Goal: Task Accomplishment & Management: Complete application form

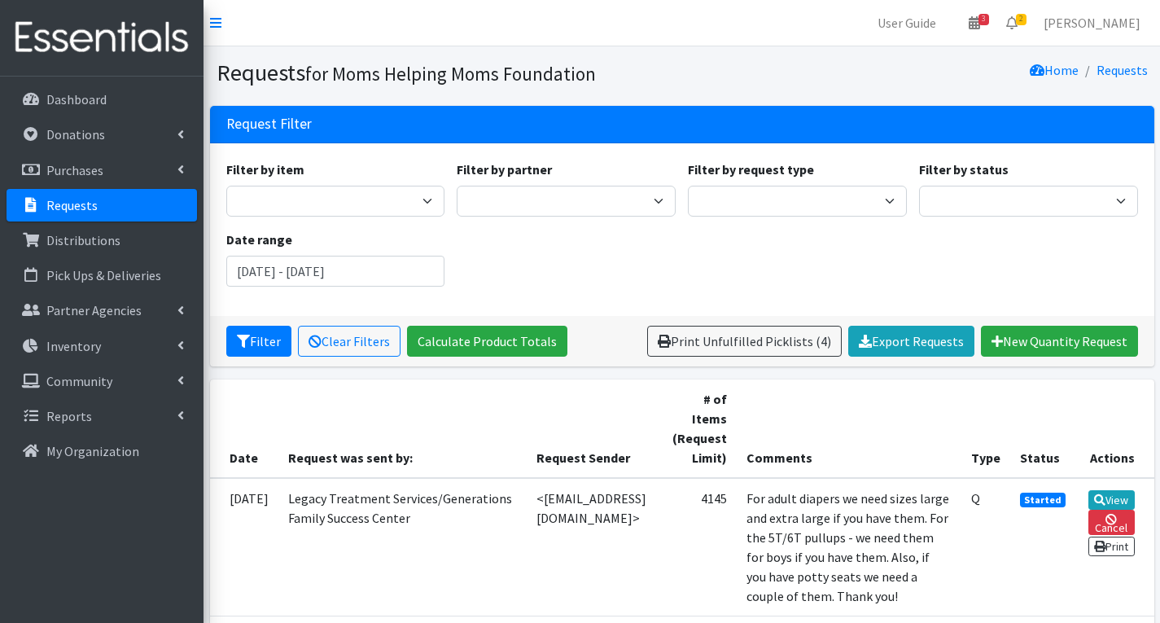
scroll to position [243, 0]
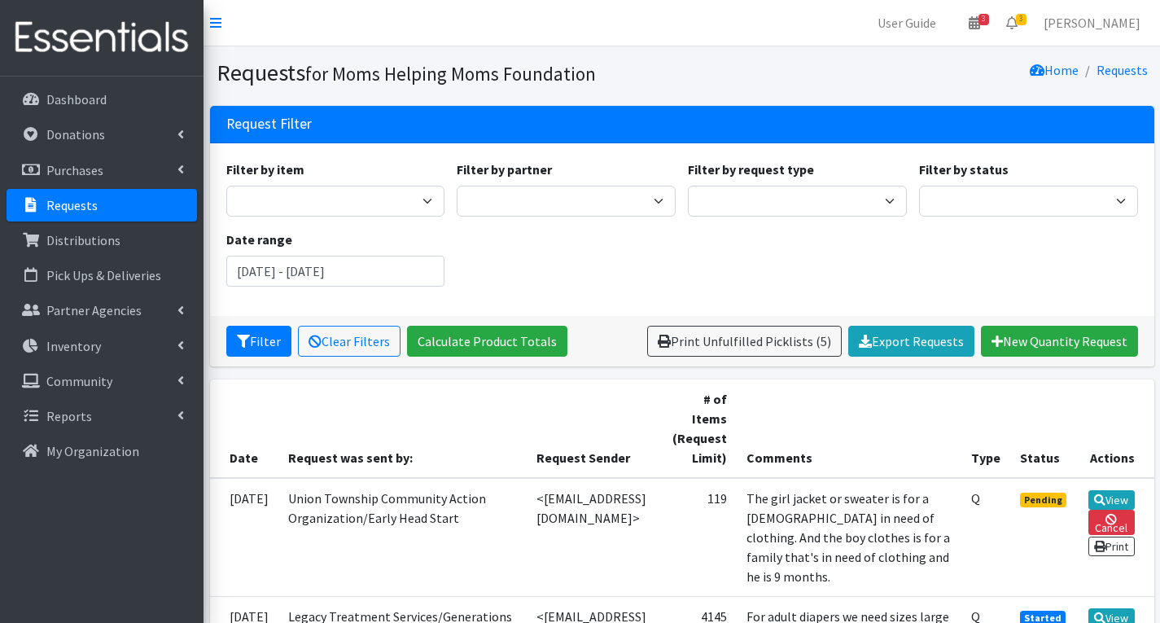
scroll to position [239, 0]
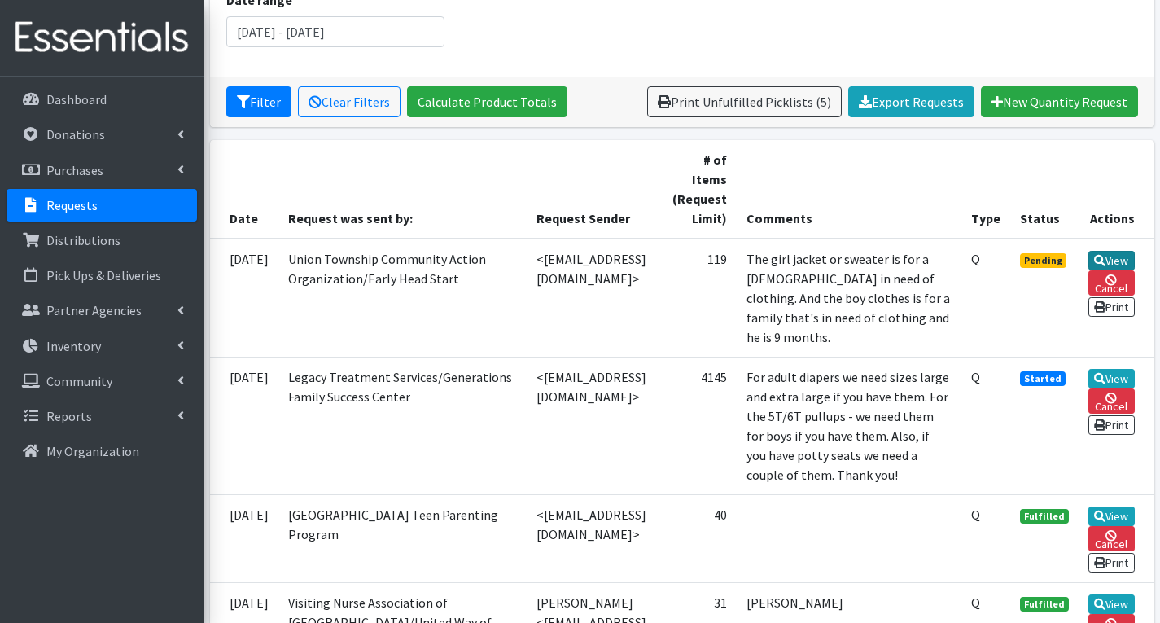
click at [1114, 265] on link "View" at bounding box center [1112, 261] width 46 height 20
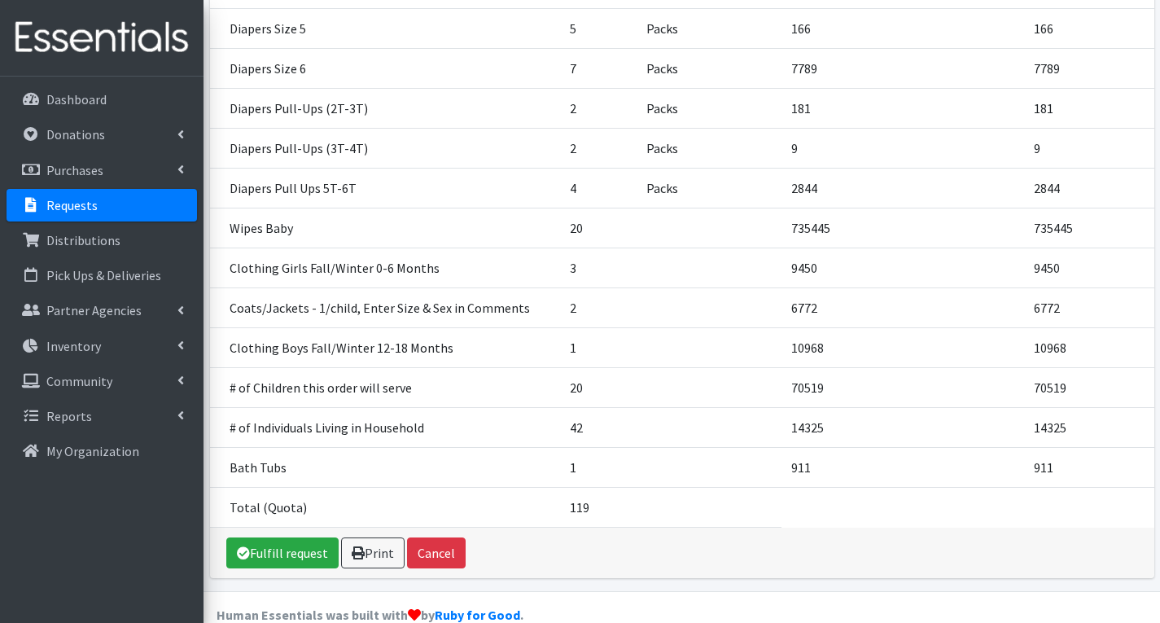
scroll to position [519, 0]
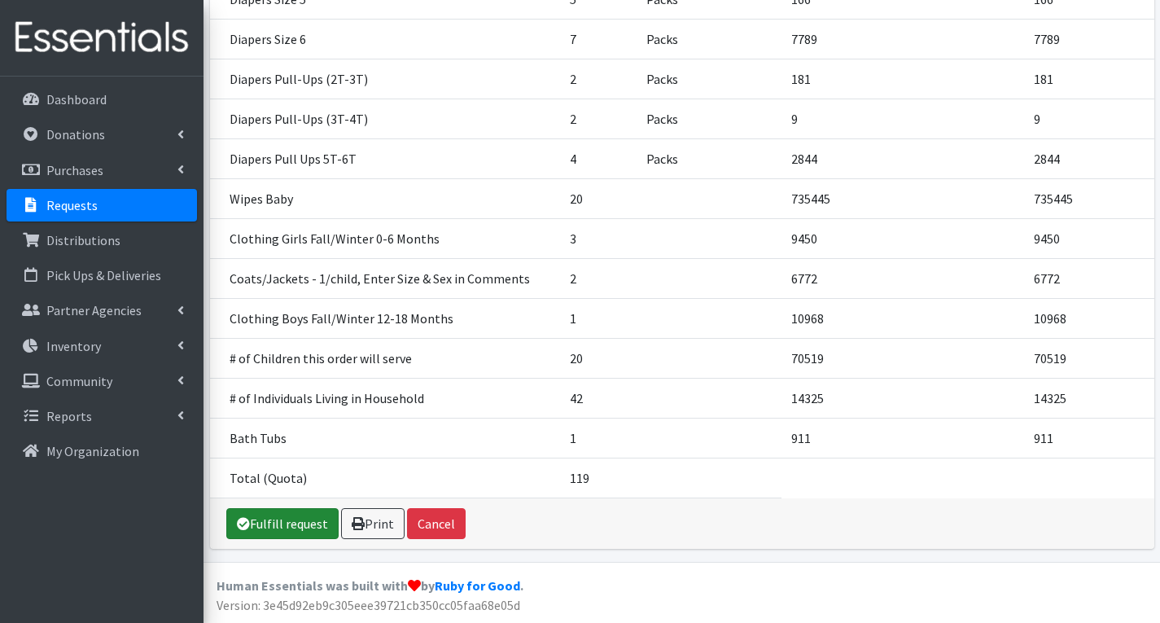
click at [297, 526] on link "Fulfill request" at bounding box center [282, 523] width 112 height 31
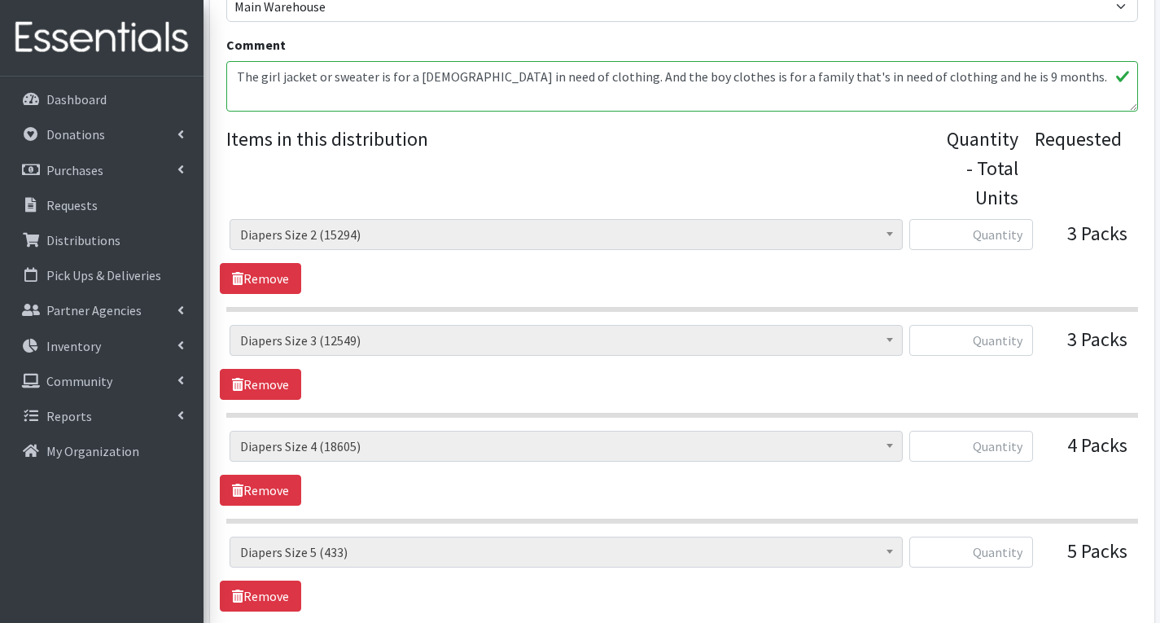
scroll to position [651, 0]
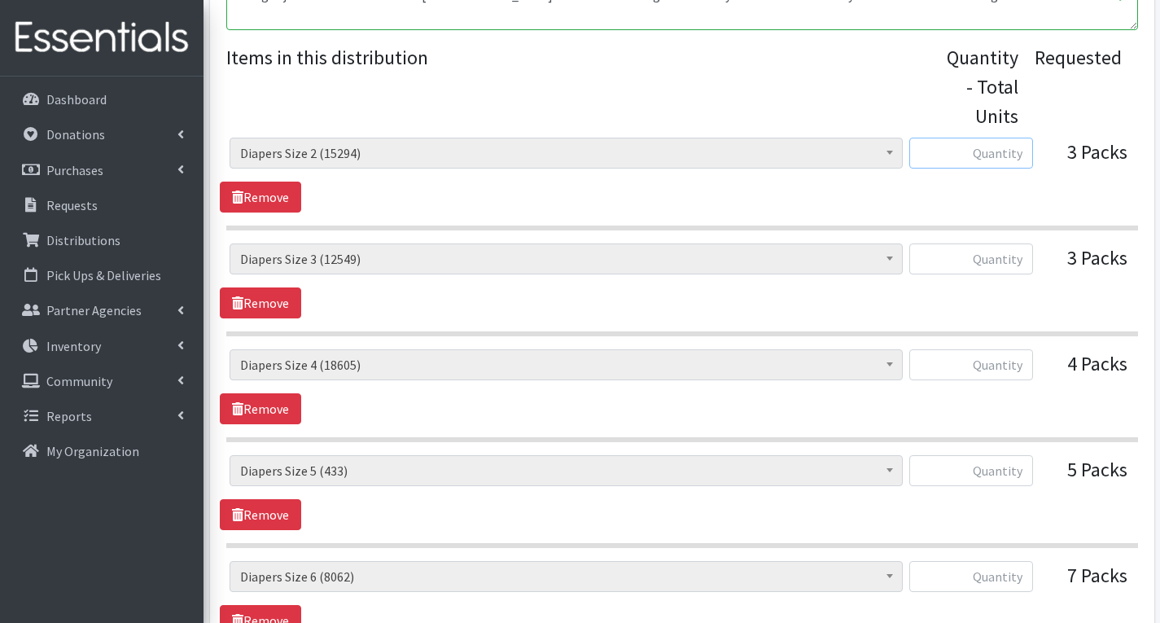
click at [1005, 156] on input "text" at bounding box center [971, 153] width 124 height 31
type input "150"
click at [1004, 265] on input "text" at bounding box center [971, 258] width 124 height 31
type input "150"
click at [1009, 366] on input "text" at bounding box center [971, 364] width 124 height 31
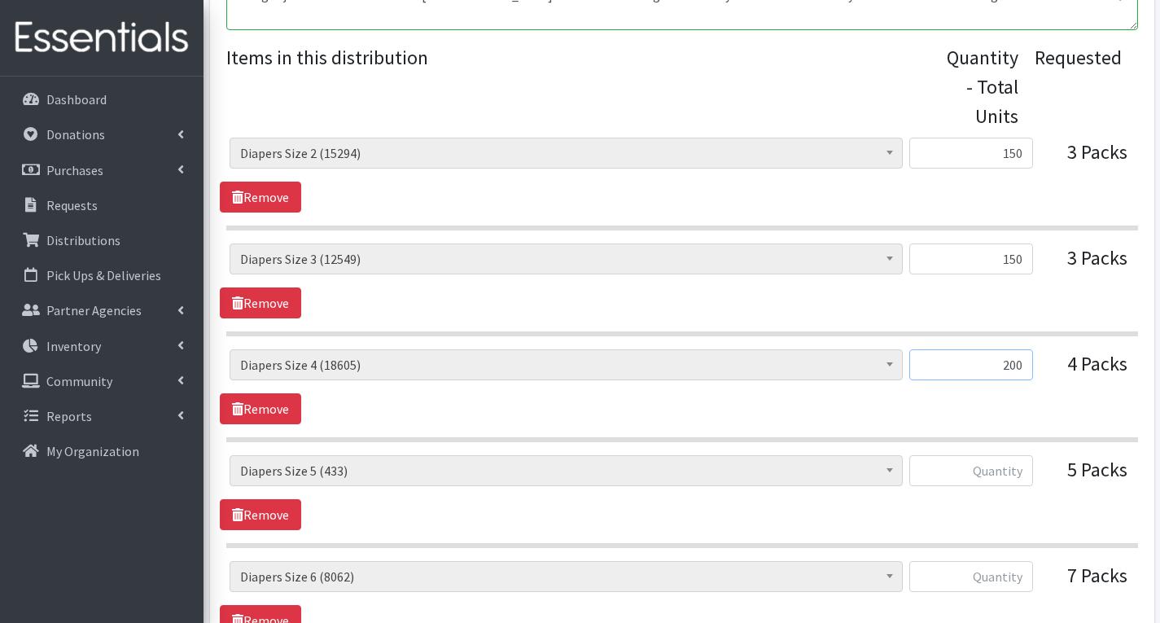
type input "200"
click at [1016, 477] on input "text" at bounding box center [971, 470] width 124 height 31
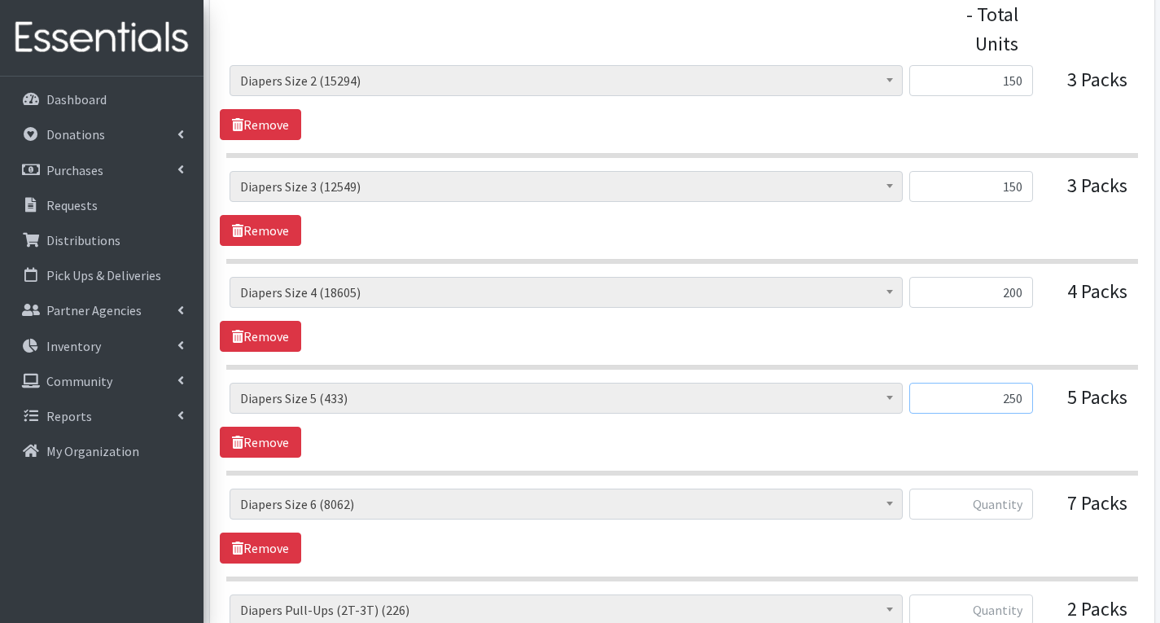
scroll to position [814, 0]
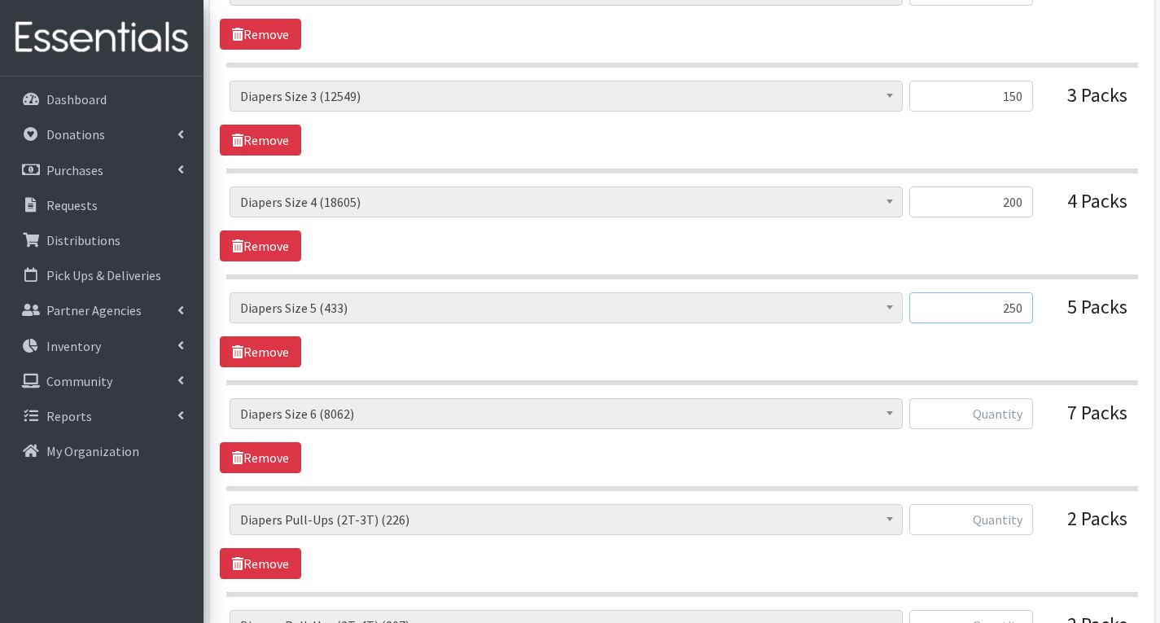
type input "250"
click at [1013, 409] on input "text" at bounding box center [971, 413] width 124 height 31
type input "0"
click at [1014, 522] on input "text" at bounding box center [971, 519] width 124 height 31
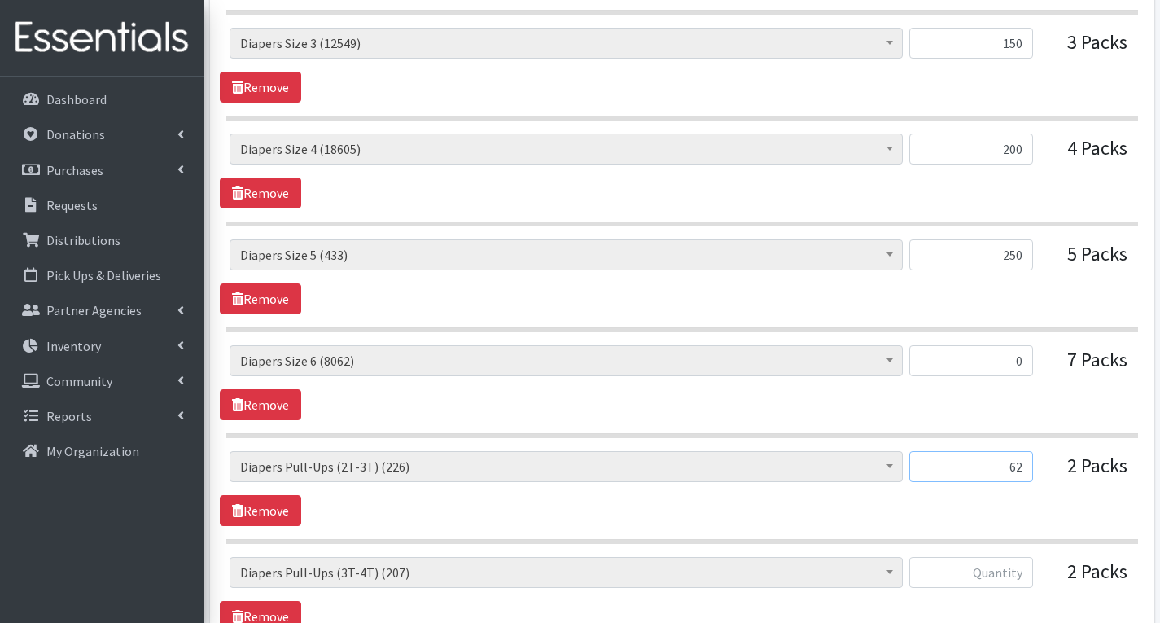
scroll to position [1058, 0]
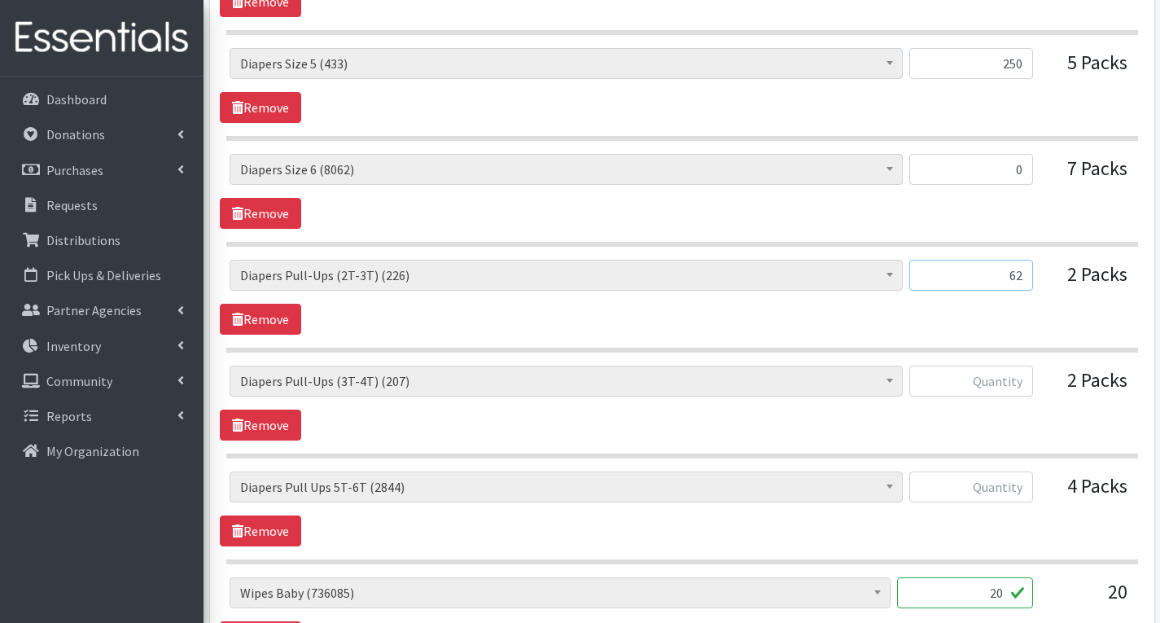
type input "62"
click at [997, 490] on input "text" at bounding box center [971, 486] width 124 height 31
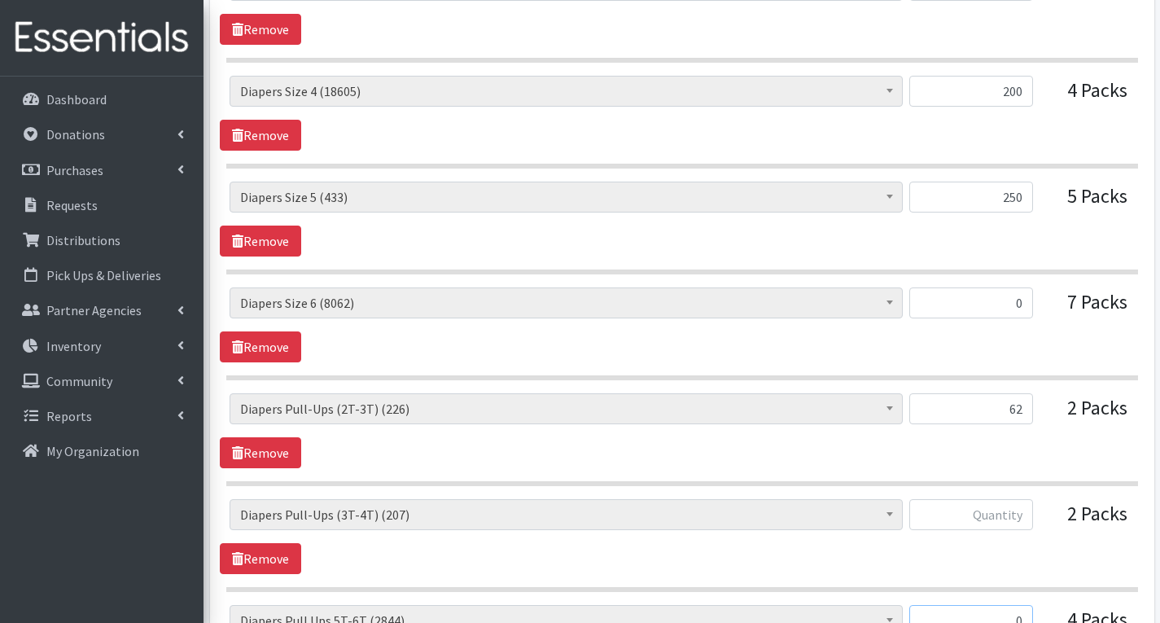
scroll to position [896, 0]
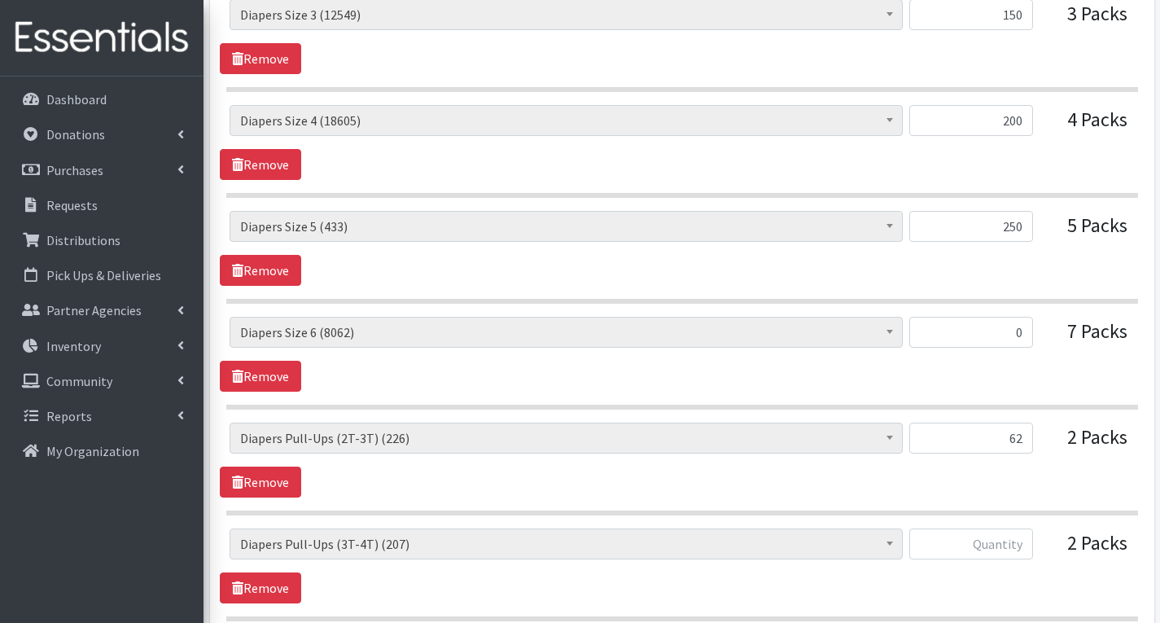
type input "0"
click at [1025, 334] on input "0" at bounding box center [971, 332] width 124 height 31
click at [1020, 388] on div "# of Children this order will serve (70519) # of Individuals Living in Househol…" at bounding box center [682, 354] width 924 height 75
click at [1028, 328] on input "350" at bounding box center [971, 332] width 124 height 31
type input "346"
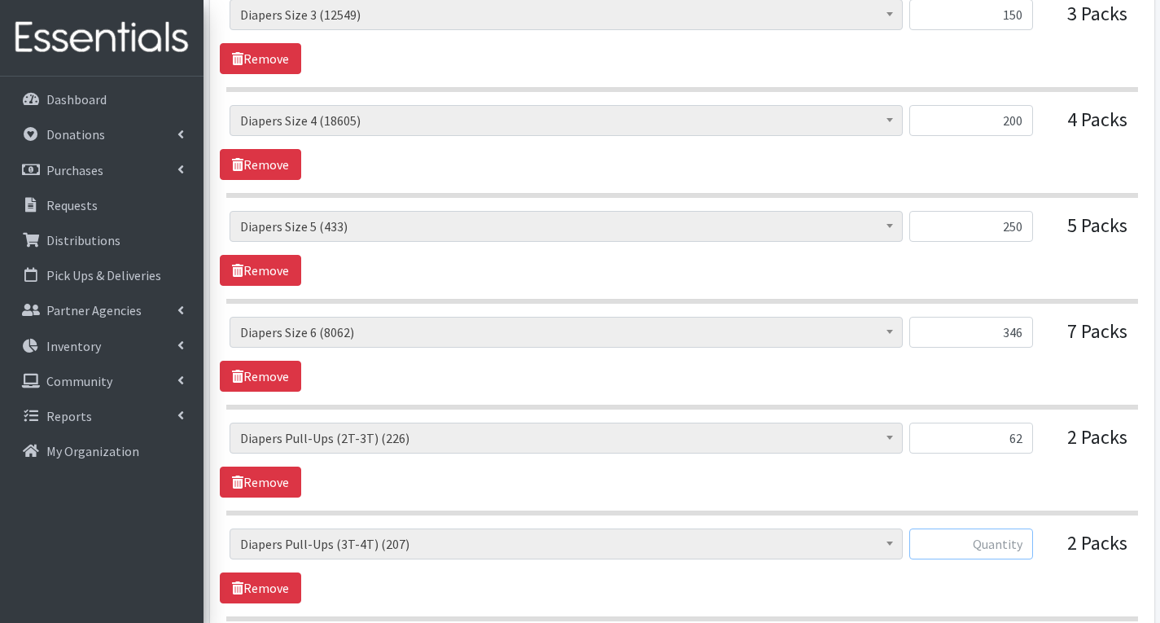
click at [1025, 543] on input "text" at bounding box center [971, 543] width 124 height 31
click at [1017, 233] on input "250" at bounding box center [971, 226] width 124 height 31
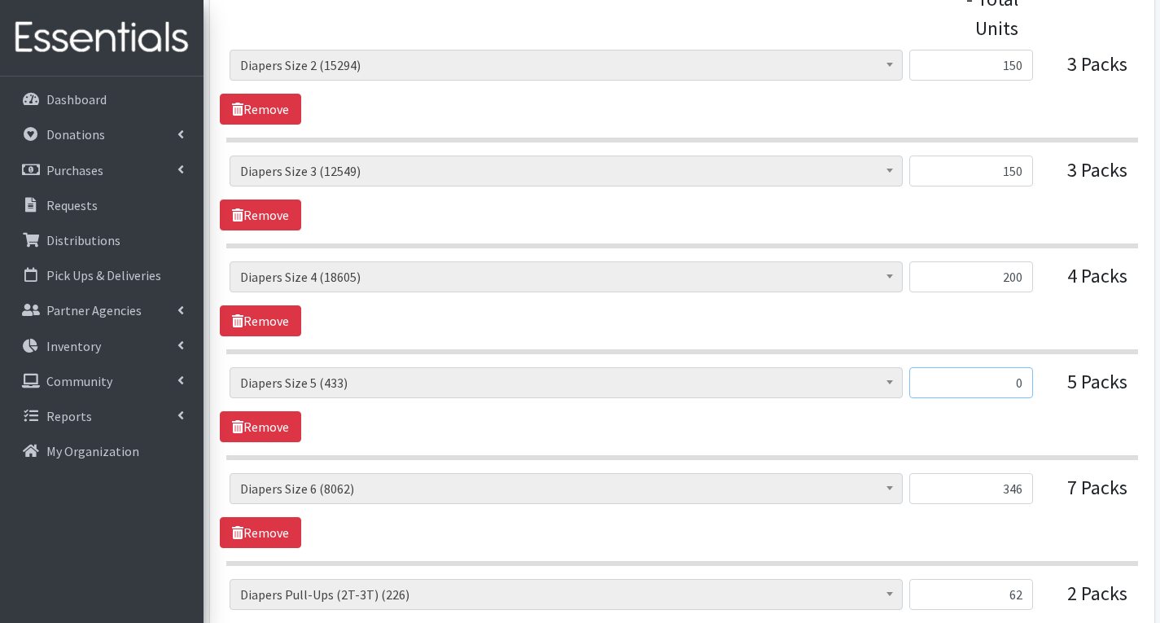
scroll to position [733, 0]
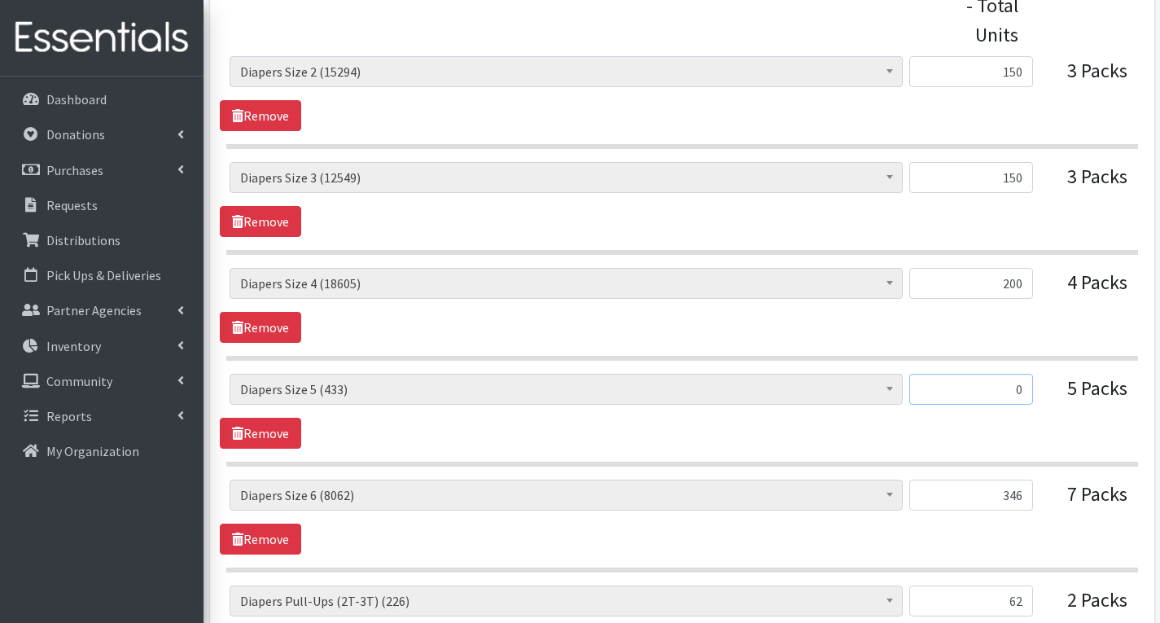
type input "0"
click at [1028, 286] on input "200" at bounding box center [971, 283] width 124 height 31
type input "2"
type input "184"
click at [284, 434] on link "Remove" at bounding box center [260, 433] width 81 height 31
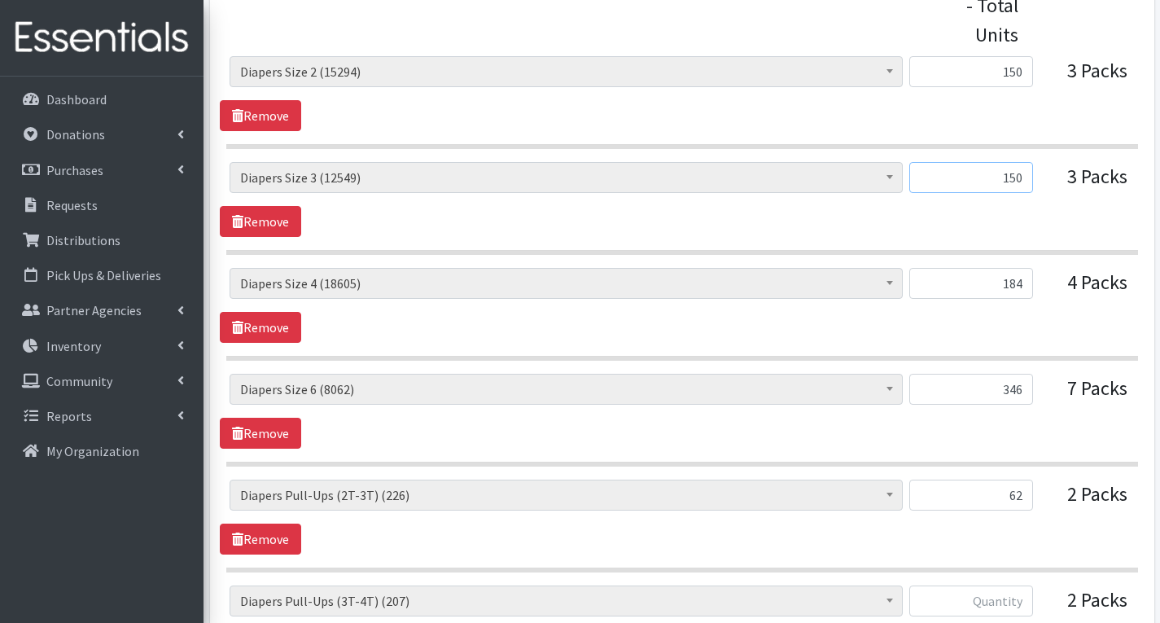
click at [1025, 184] on input "150" at bounding box center [971, 177] width 124 height 31
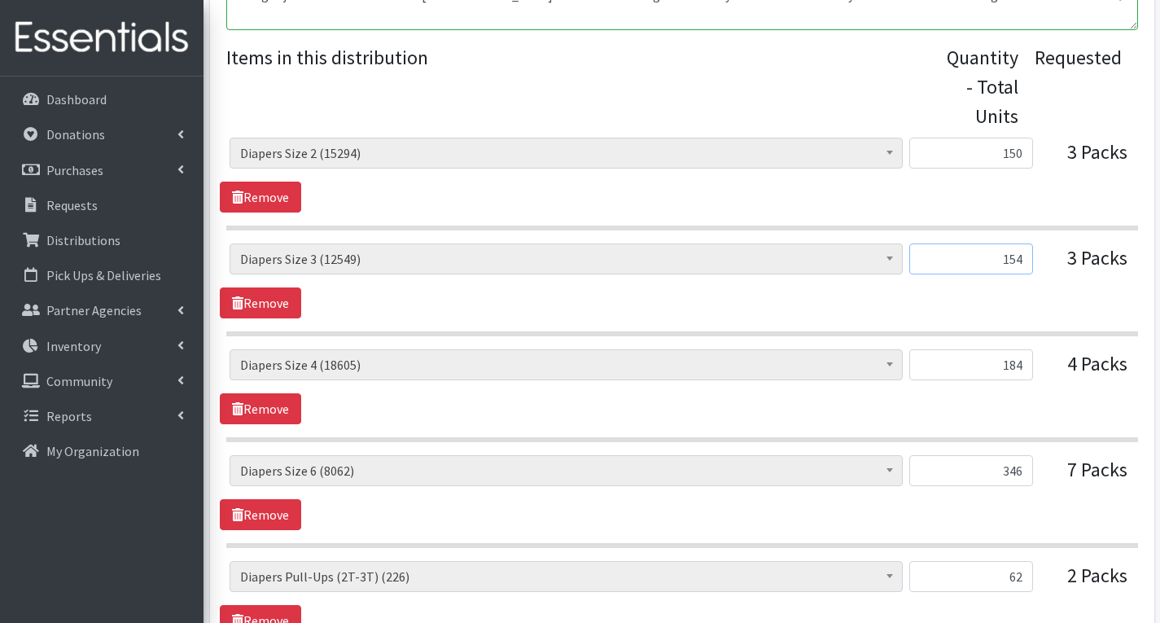
type input "154"
click at [1021, 151] on input "150" at bounding box center [971, 153] width 124 height 31
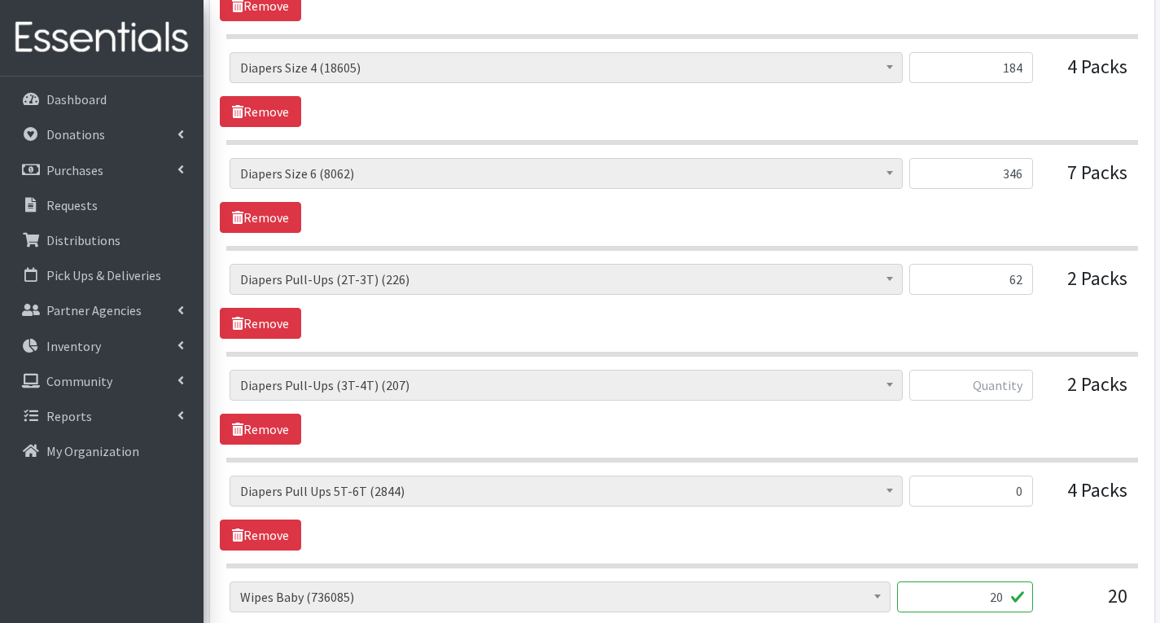
scroll to position [977, 0]
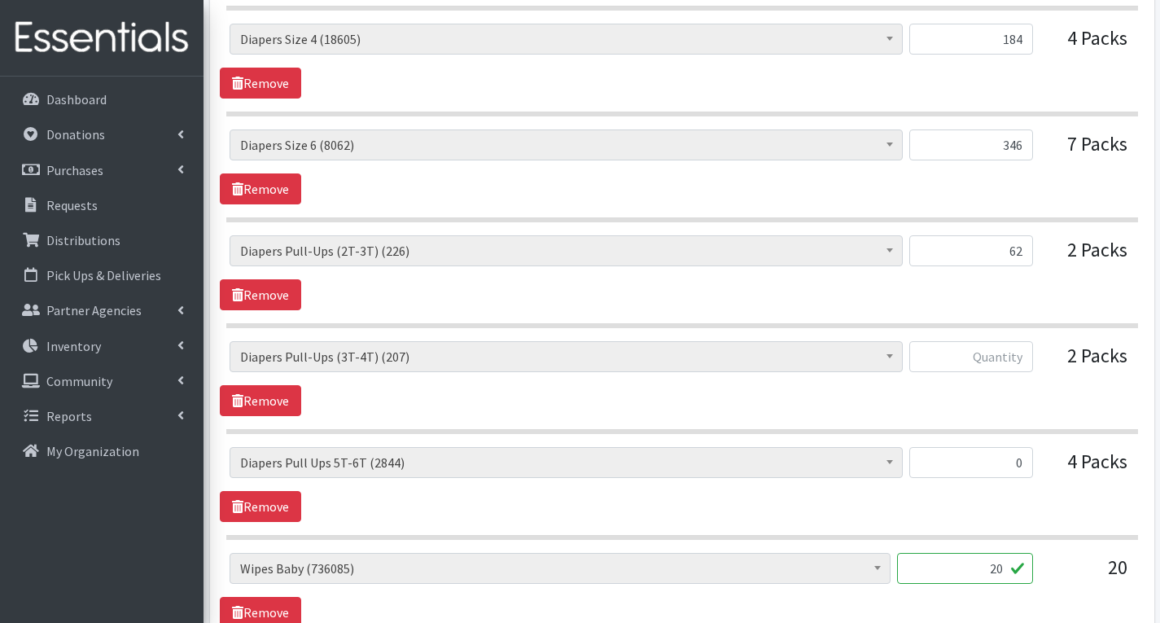
type input "146"
click at [1024, 356] on input "text" at bounding box center [971, 356] width 124 height 31
type input "0"
click at [1060, 494] on div "# of Children this order will serve (70519) # of Individuals Living in Househol…" at bounding box center [682, 484] width 924 height 75
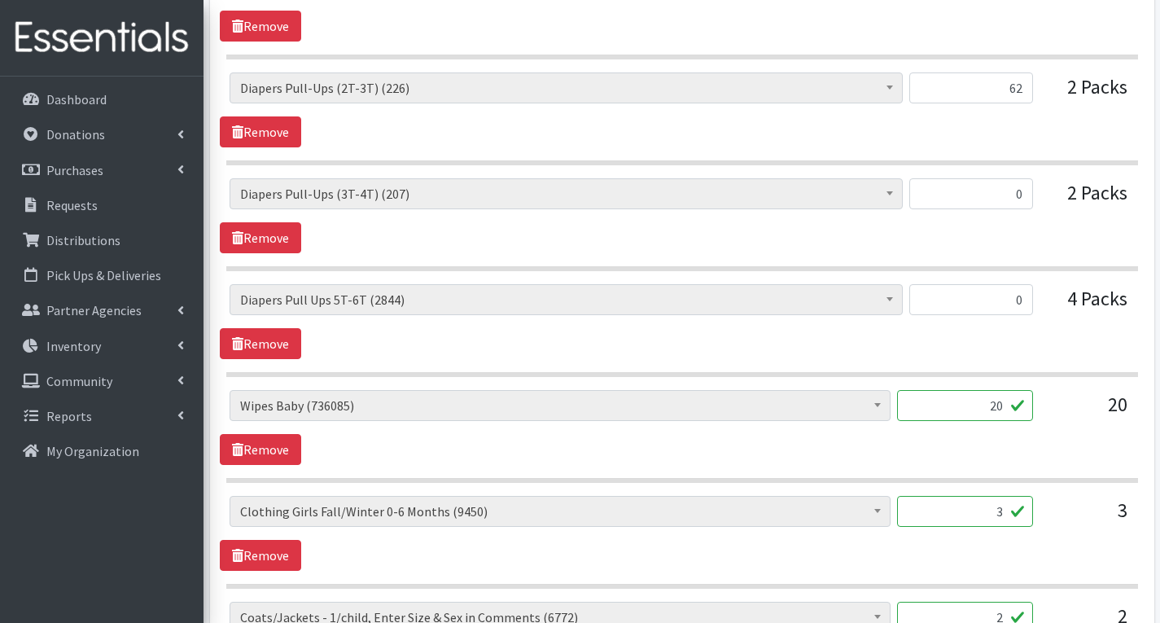
click at [1008, 405] on input "20" at bounding box center [965, 405] width 136 height 31
type input "2"
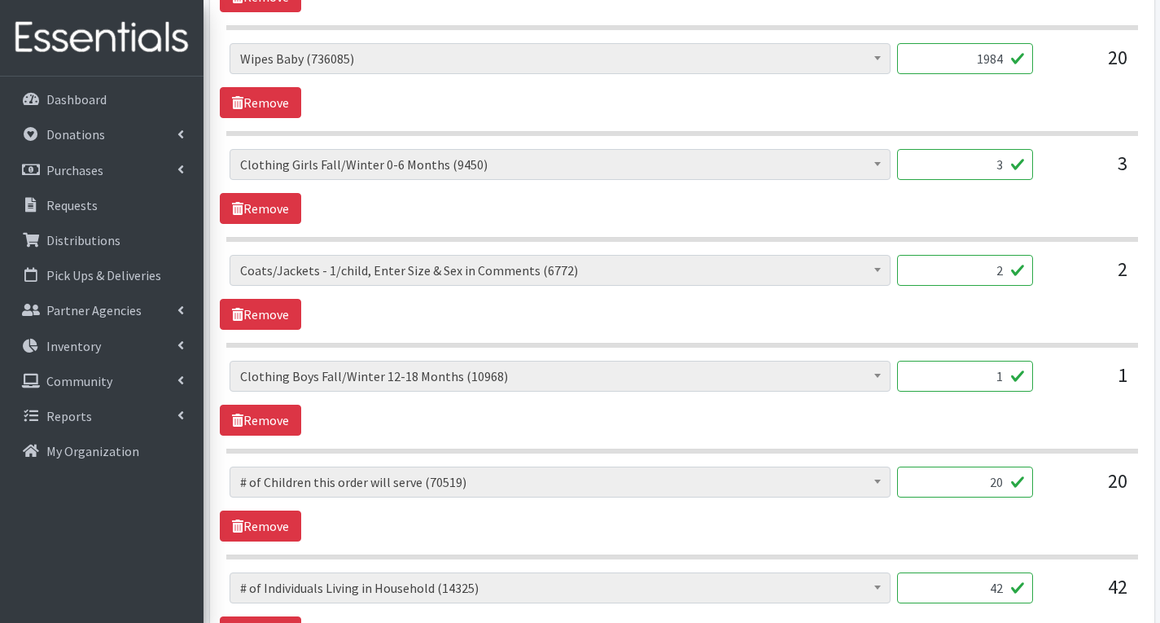
scroll to position [1384, 0]
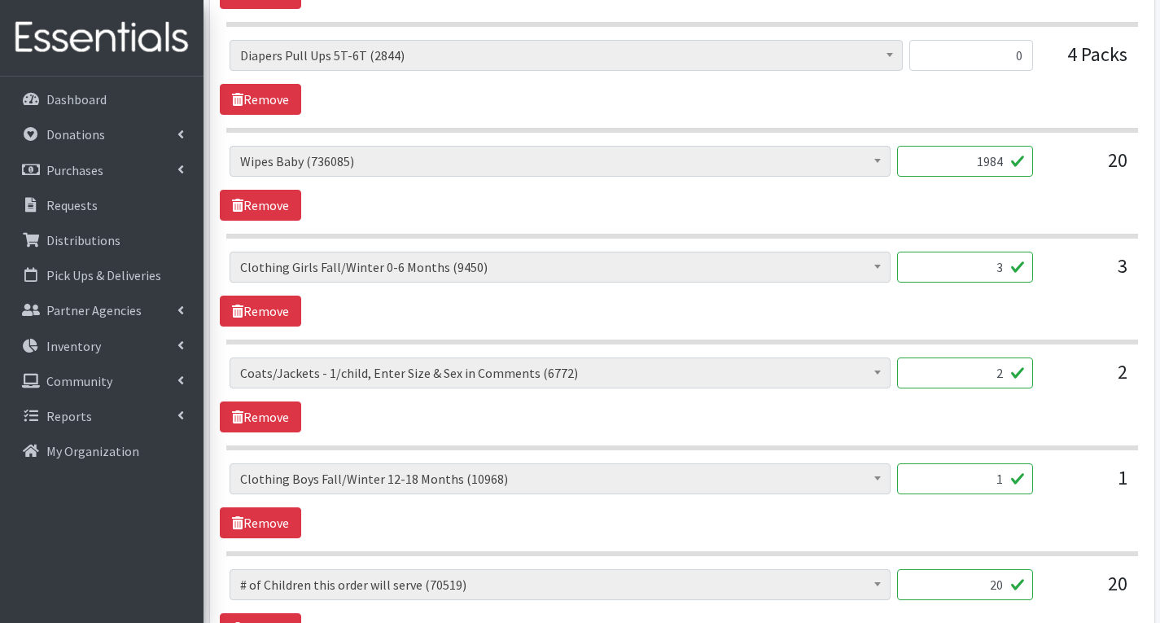
type input "1984"
click at [1005, 480] on input "1" at bounding box center [965, 478] width 136 height 31
type input "40"
click at [1007, 374] on input "2" at bounding box center [965, 372] width 136 height 31
click at [1009, 271] on input "3" at bounding box center [965, 267] width 136 height 31
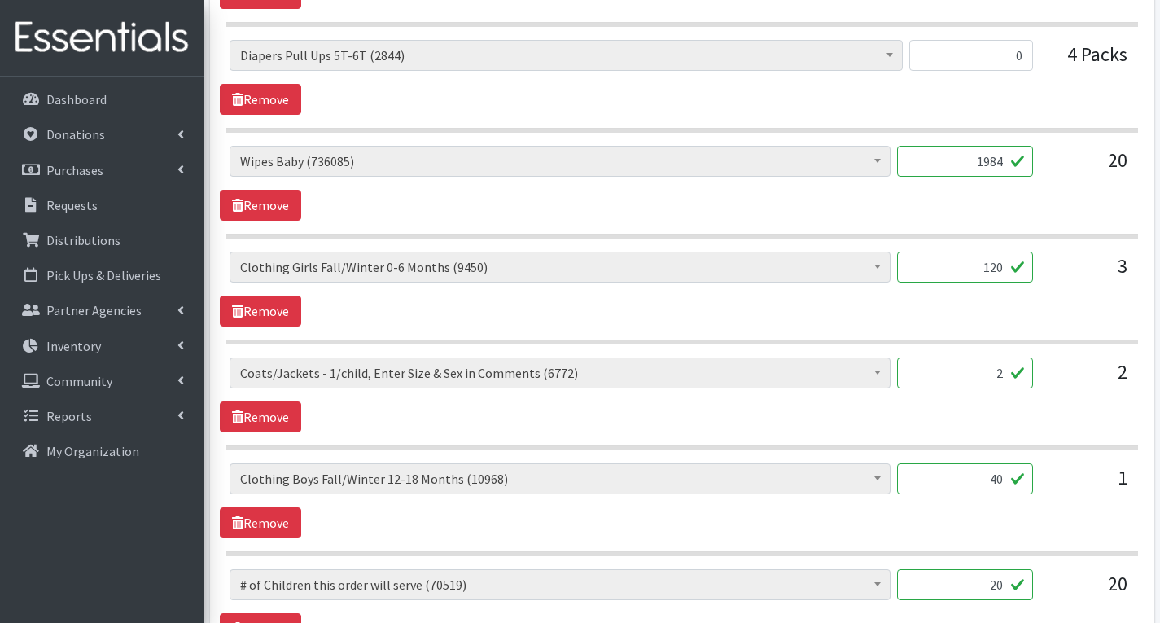
type input "120"
click at [536, 318] on div "# of Children this order will serve (70519) # of Individuals Living in Househol…" at bounding box center [682, 289] width 924 height 75
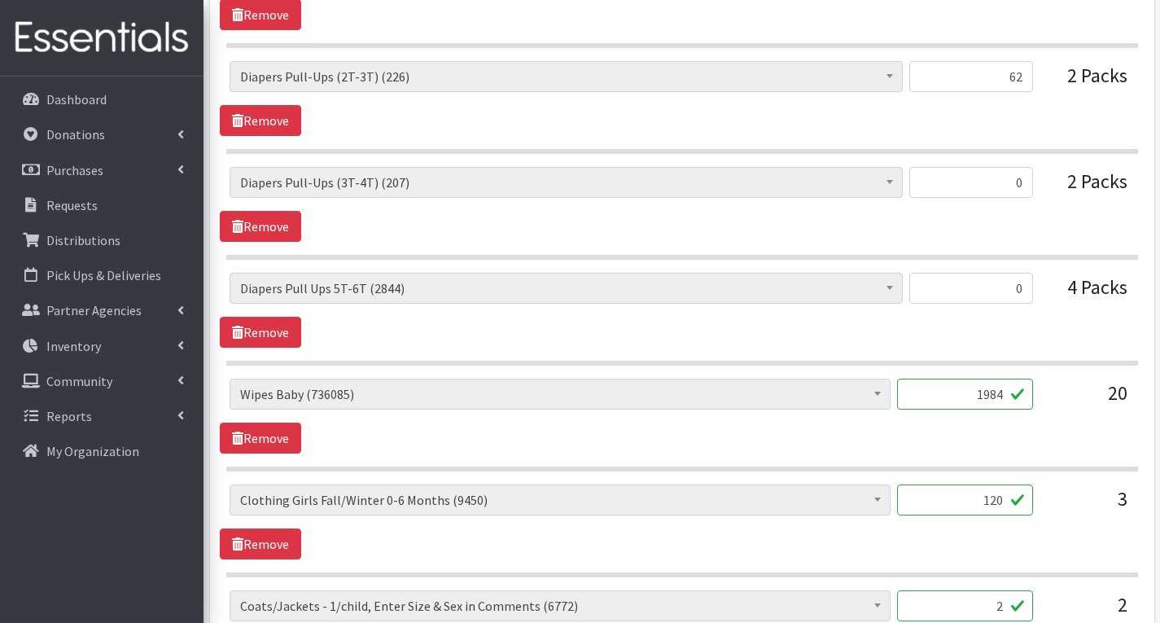
scroll to position [1113, 0]
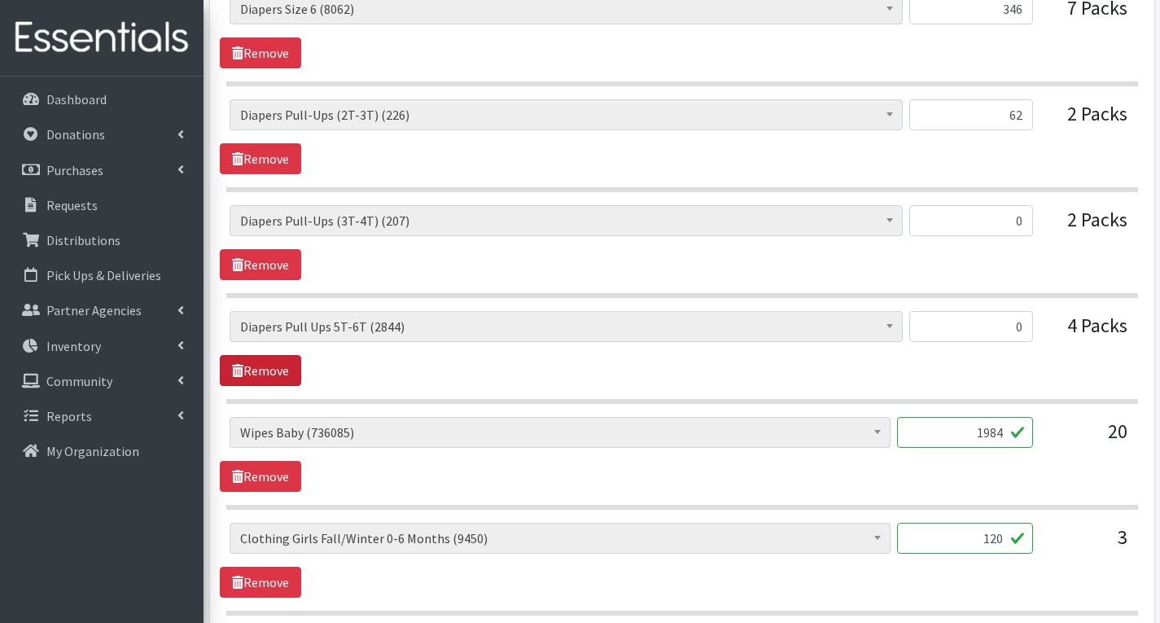
click at [270, 370] on link "Remove" at bounding box center [260, 370] width 81 height 31
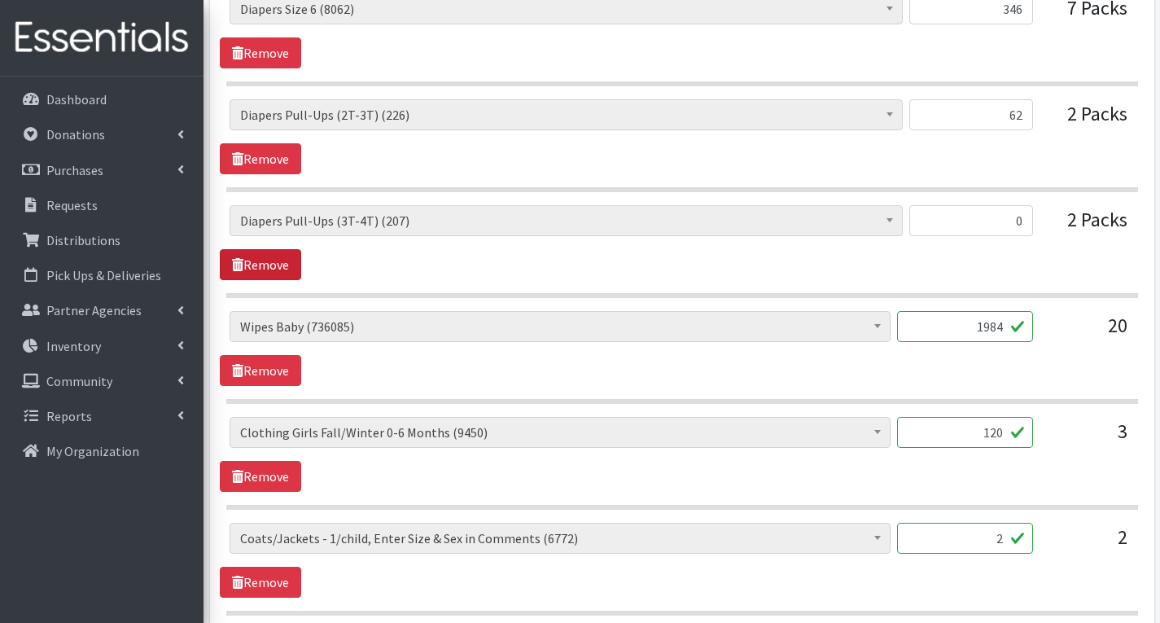
click at [279, 261] on link "Remove" at bounding box center [260, 264] width 81 height 31
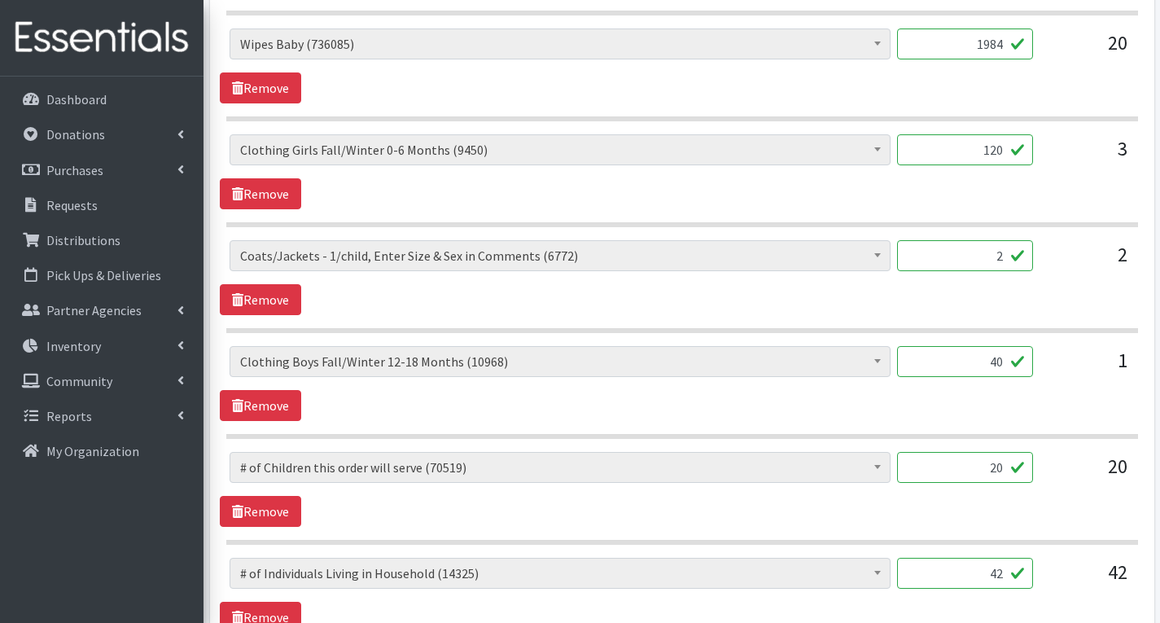
scroll to position [1276, 0]
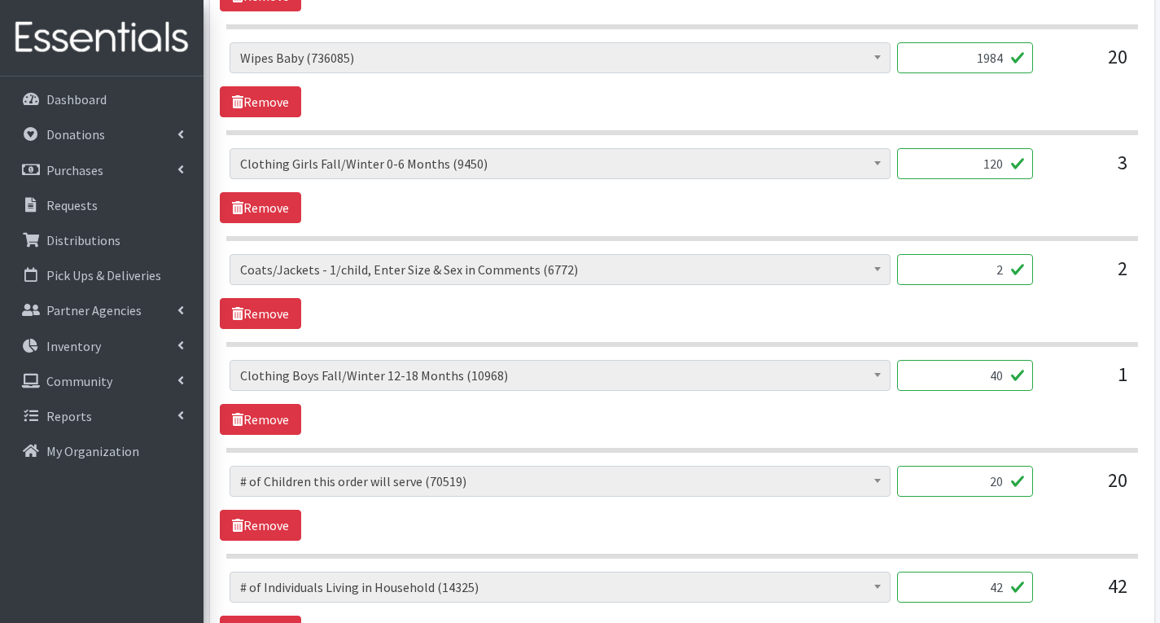
click at [1007, 274] on input "2" at bounding box center [965, 269] width 136 height 31
type input "5"
click at [1062, 308] on div "# of Children this order will serve (70519) # of Individuals Living in Househol…" at bounding box center [682, 291] width 924 height 75
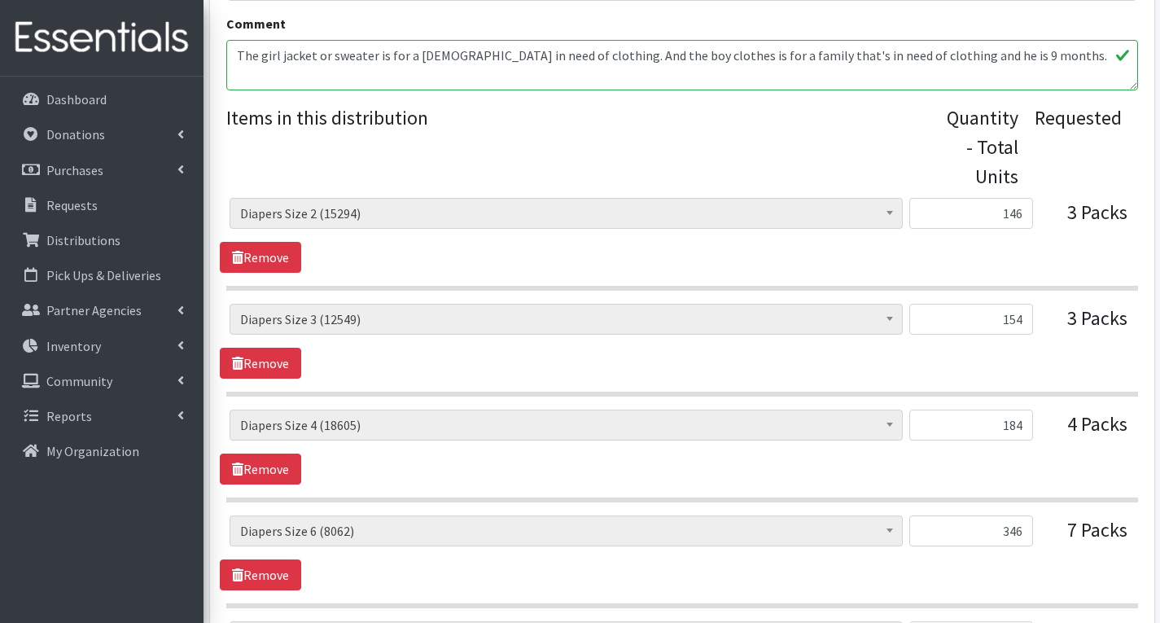
scroll to position [543, 0]
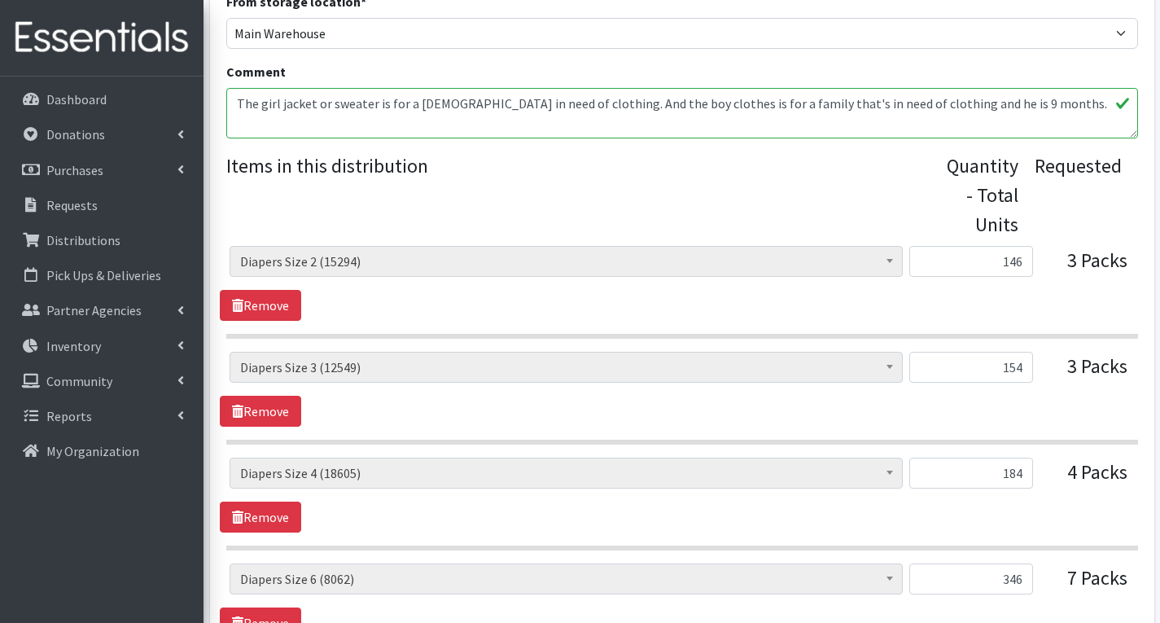
click at [1028, 106] on textarea "The girl jacket or sweater is for a [DEMOGRAPHIC_DATA] in need of clothing. And…" at bounding box center [682, 113] width 912 height 50
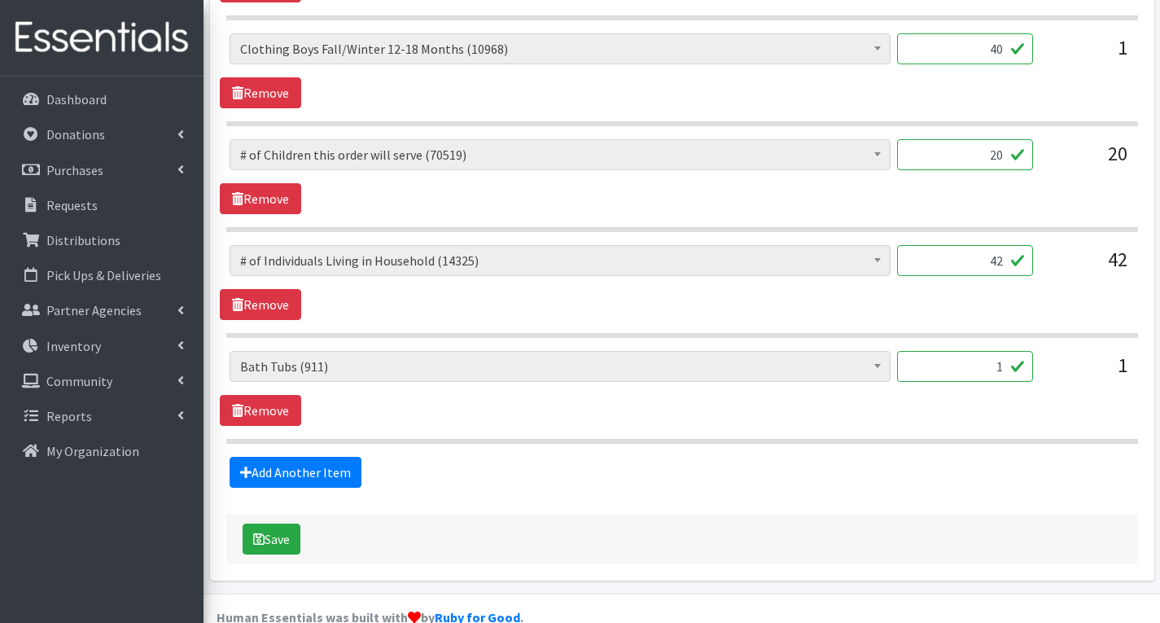
scroll to position [1634, 0]
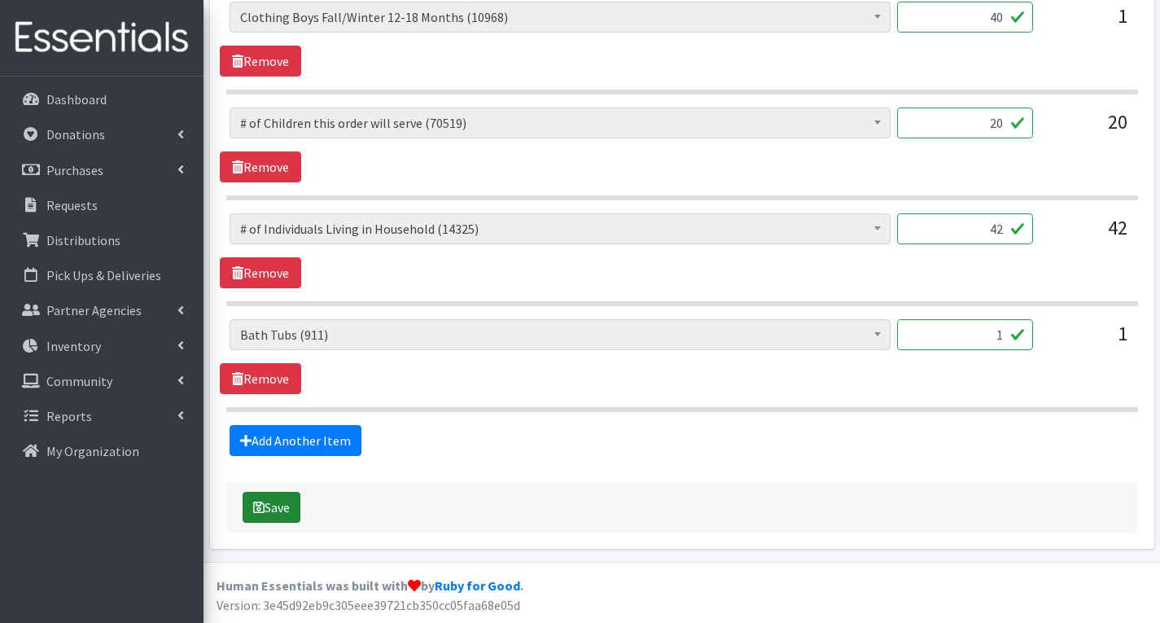
type textarea "The girl jacket or sweater is for a 5month old in need of clothing. And the boy…"
click at [270, 509] on button "Save" at bounding box center [272, 507] width 58 height 31
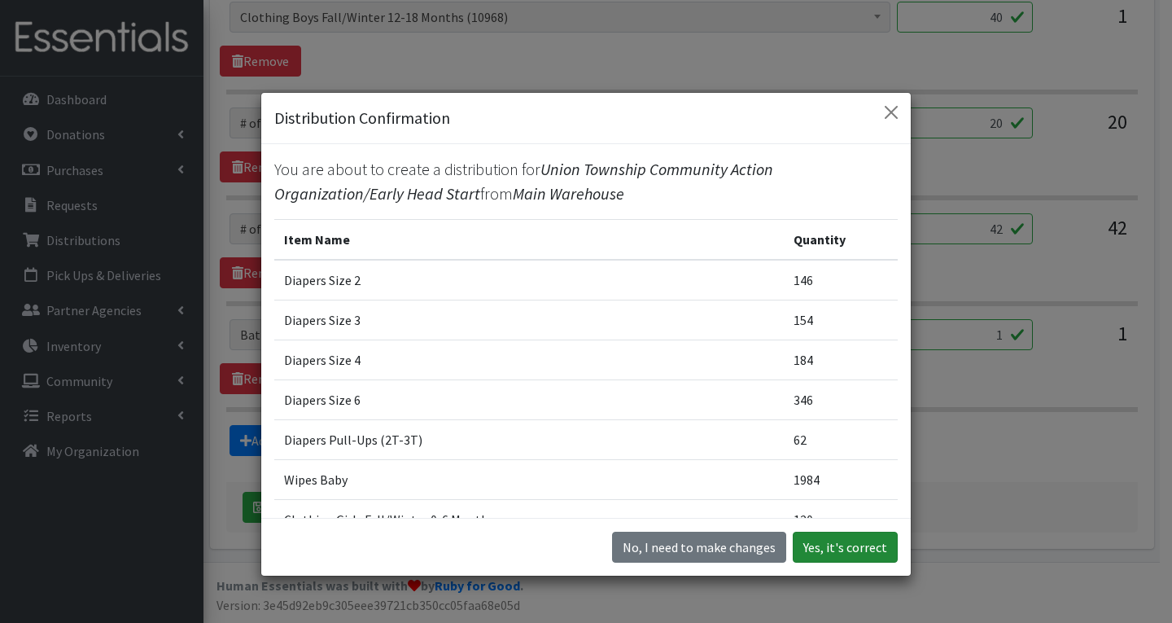
click at [859, 553] on button "Yes, it's correct" at bounding box center [845, 547] width 105 height 31
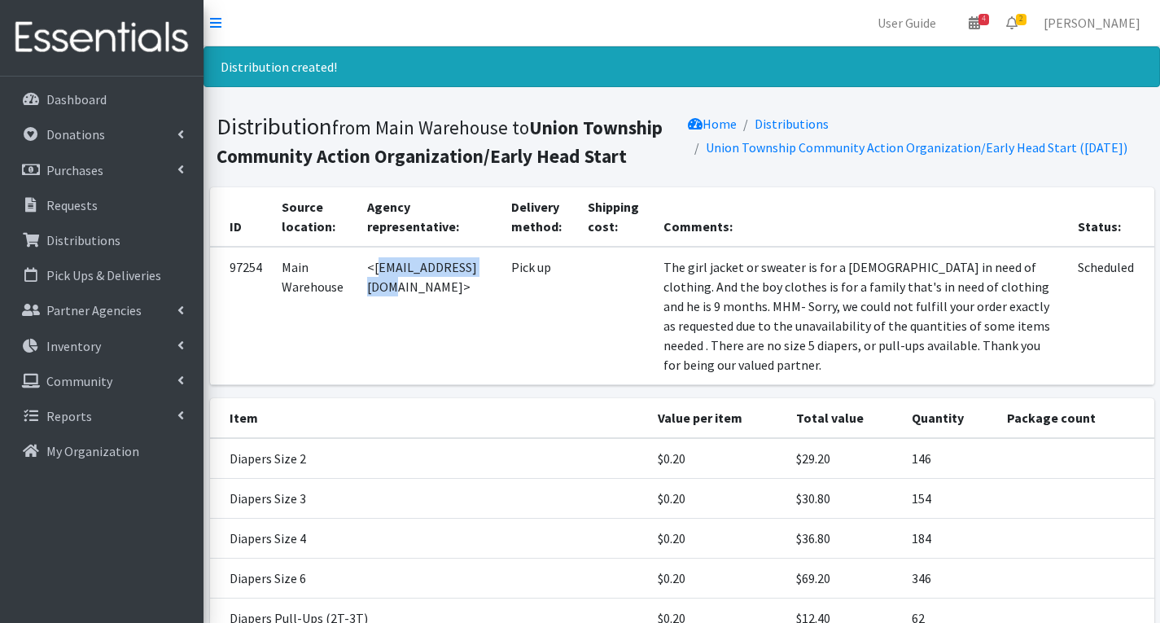
drag, startPoint x: 373, startPoint y: 269, endPoint x: 490, endPoint y: 283, distance: 118.0
click at [490, 283] on td "<[EMAIL_ADDRESS][DOMAIN_NAME]>" at bounding box center [428, 316] width 143 height 138
copy td "pjohnson@utcao.com"
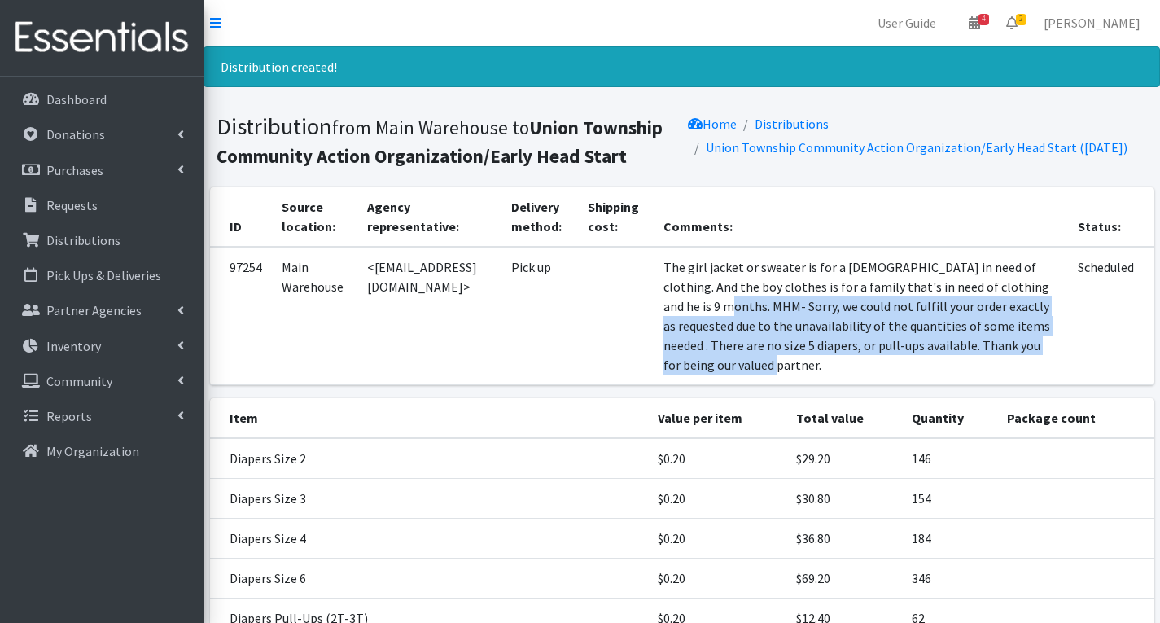
drag, startPoint x: 722, startPoint y: 308, endPoint x: 836, endPoint y: 369, distance: 129.3
click at [836, 369] on td "The girl jacket or sweater is for a 5month old in need of clothing. And the boy…" at bounding box center [861, 316] width 415 height 138
copy td "MHM- Sorry, we could not fulfill your order exactly as requested due to the una…"
click at [1027, 15] on span "2" at bounding box center [1021, 19] width 11 height 11
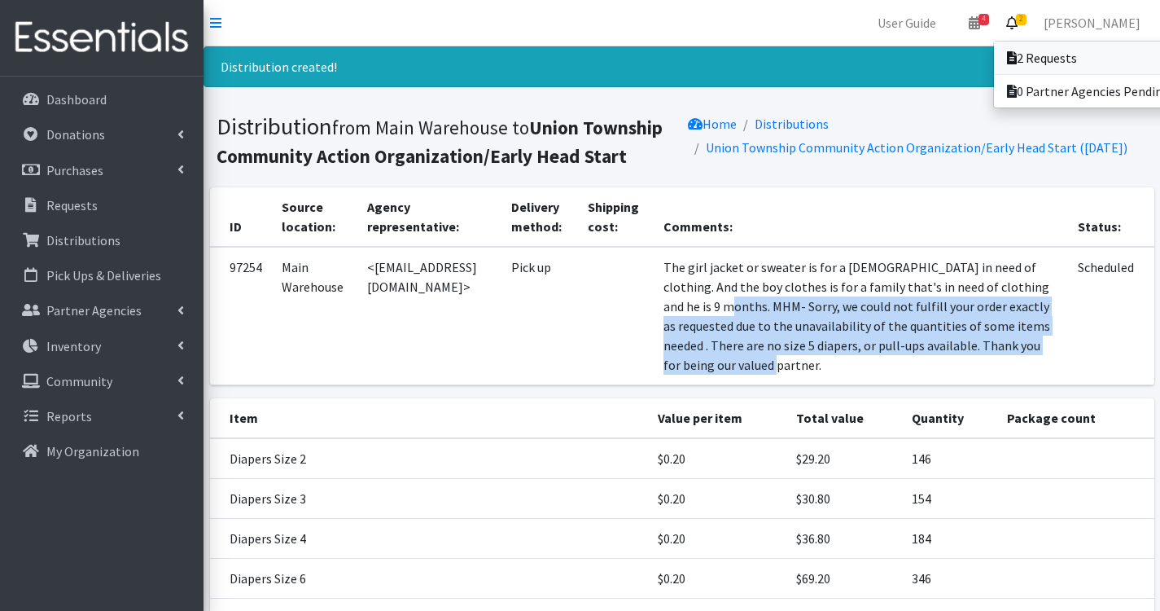
click at [1075, 55] on link "2 Requests" at bounding box center [1107, 58] width 226 height 33
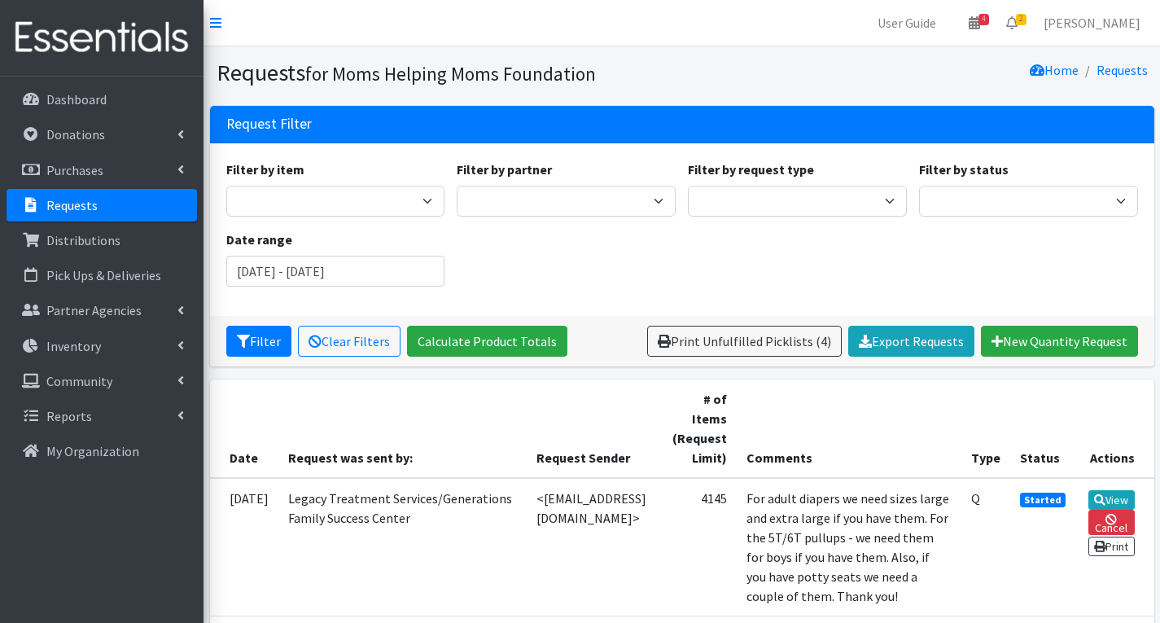
click at [952, 274] on div "Filter by item Activity Mat Adult Briefs (Large/X-Large) Adult Briefs (Medium/L…" at bounding box center [682, 230] width 924 height 140
click at [59, 199] on p "Requests" at bounding box center [71, 205] width 51 height 16
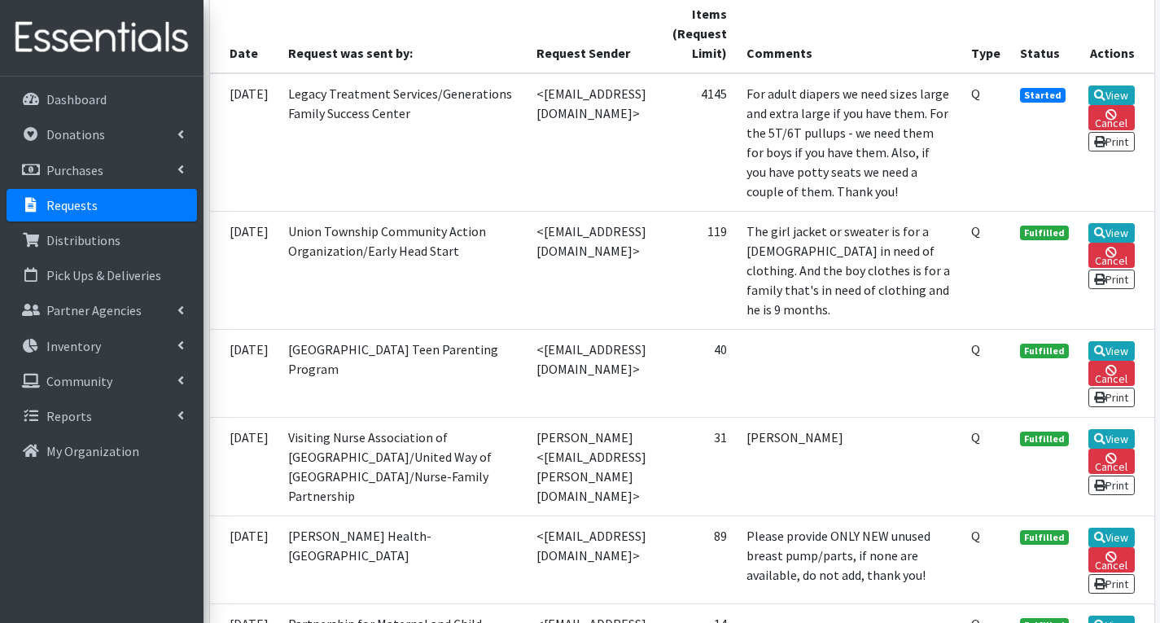
scroll to position [407, 0]
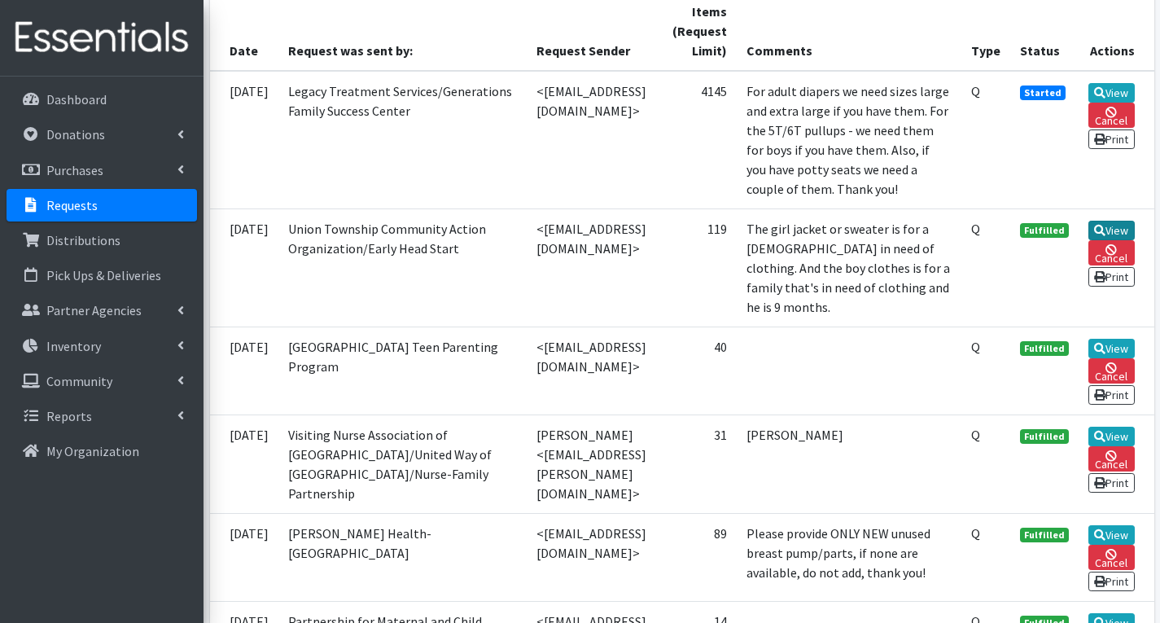
click at [1124, 240] on link "View" at bounding box center [1112, 231] width 46 height 20
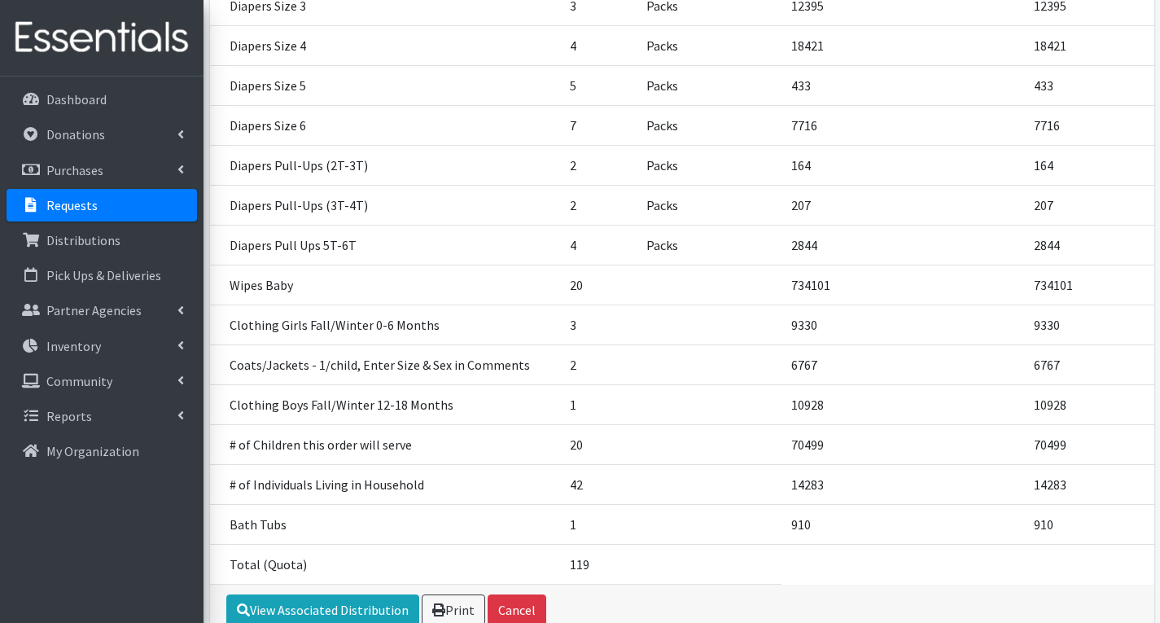
scroll to position [519, 0]
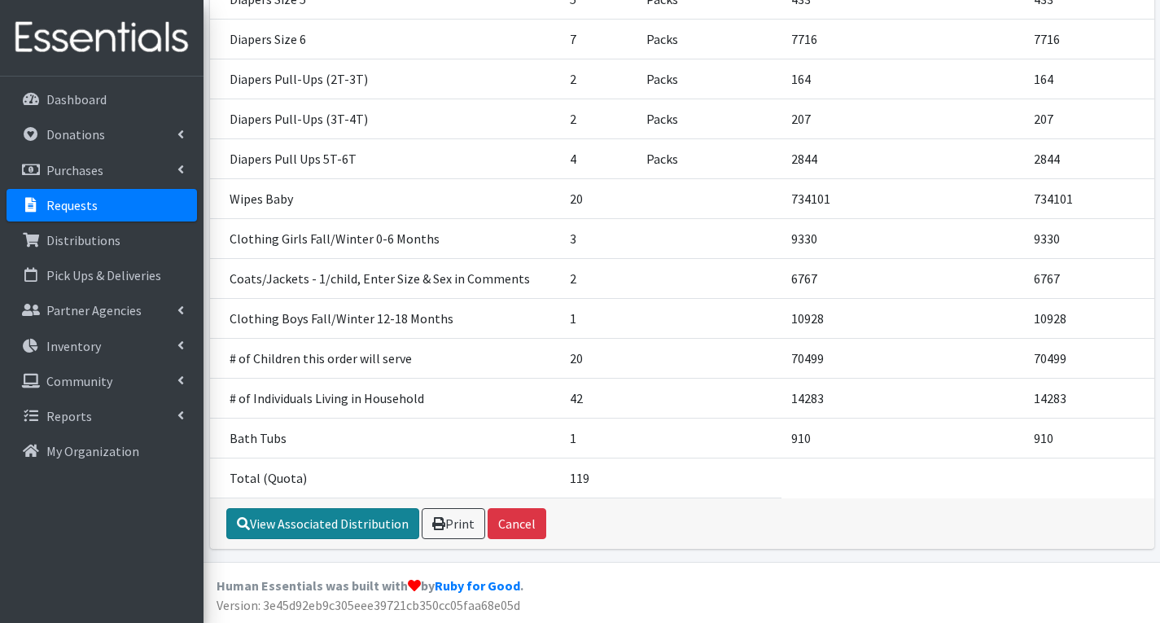
click at [348, 520] on link "View Associated Distribution" at bounding box center [322, 523] width 193 height 31
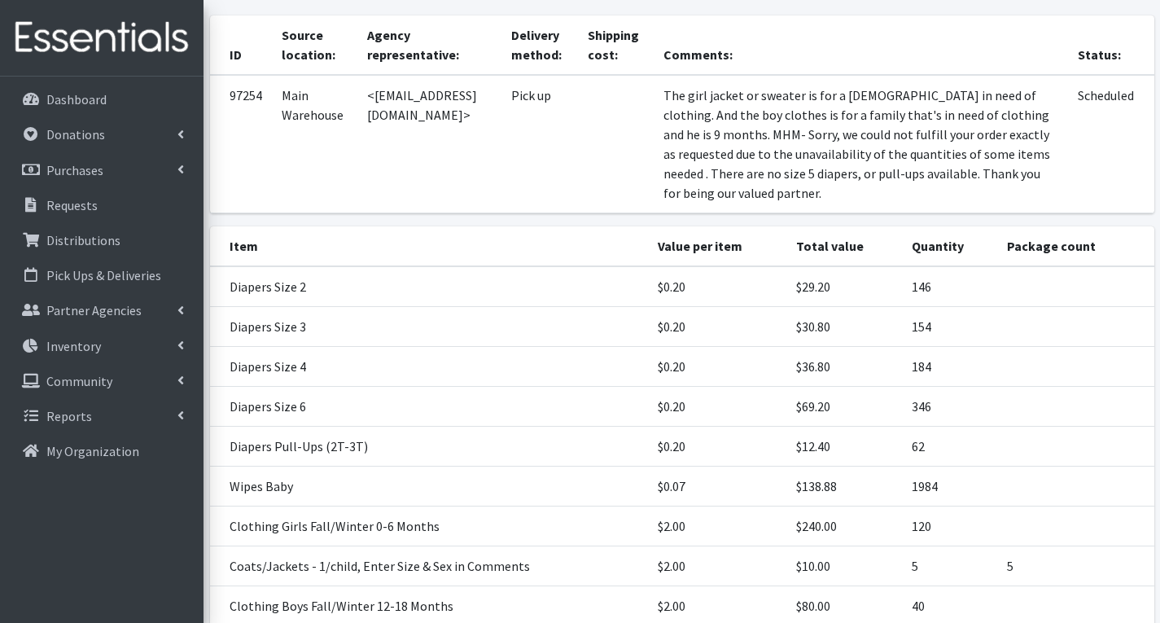
scroll to position [405, 0]
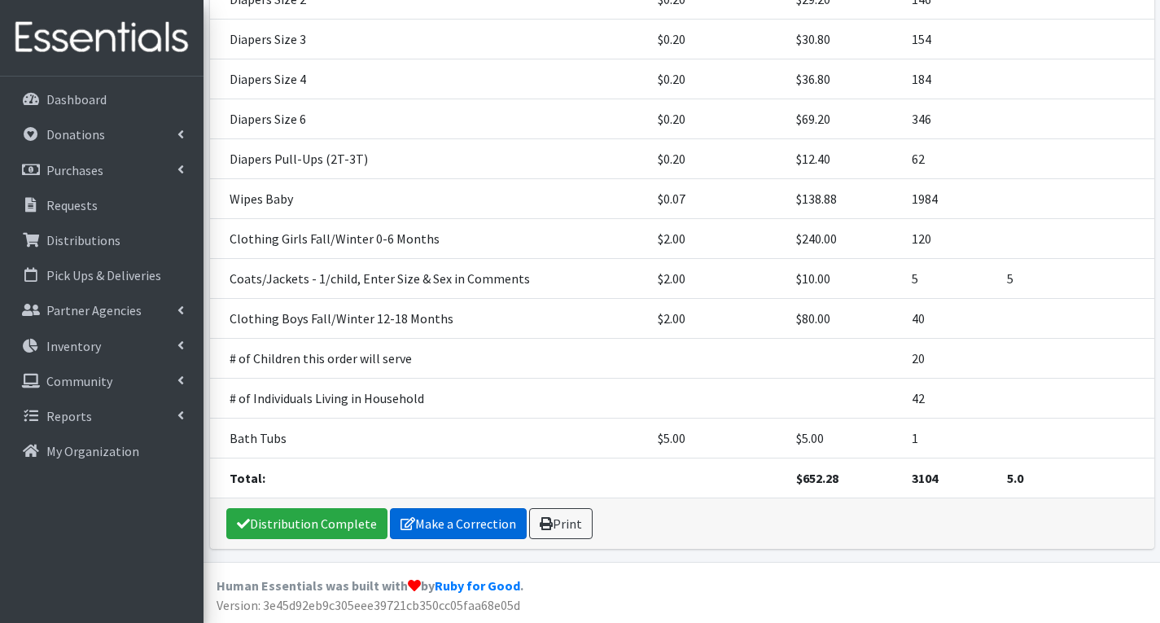
click at [442, 525] on link "Make a Correction" at bounding box center [458, 523] width 137 height 31
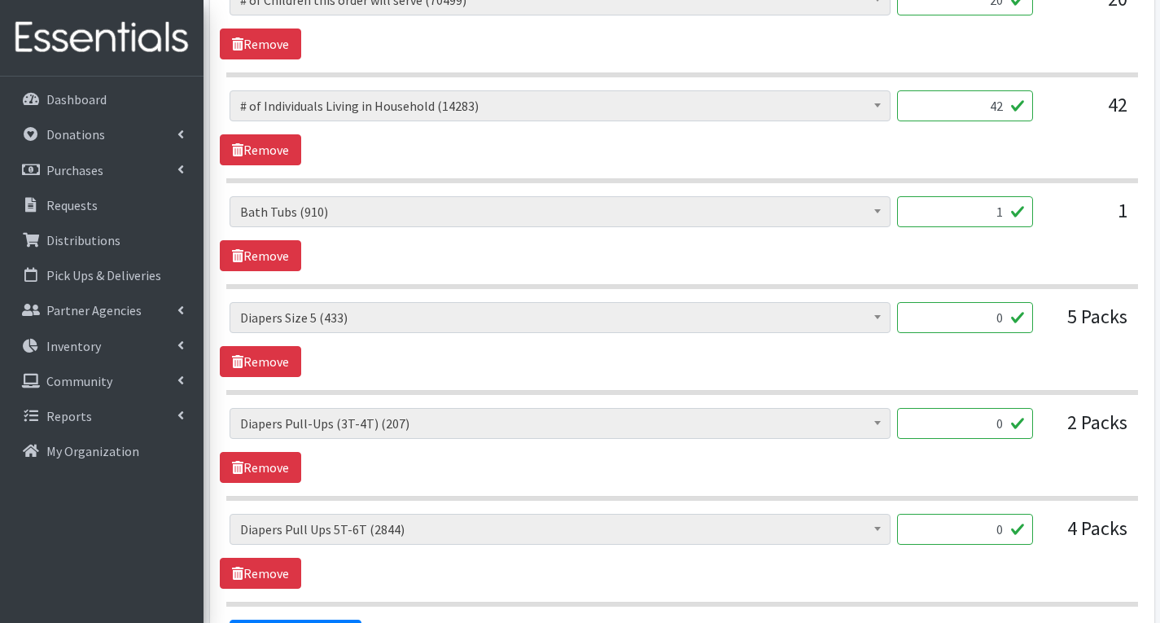
scroll to position [1710, 0]
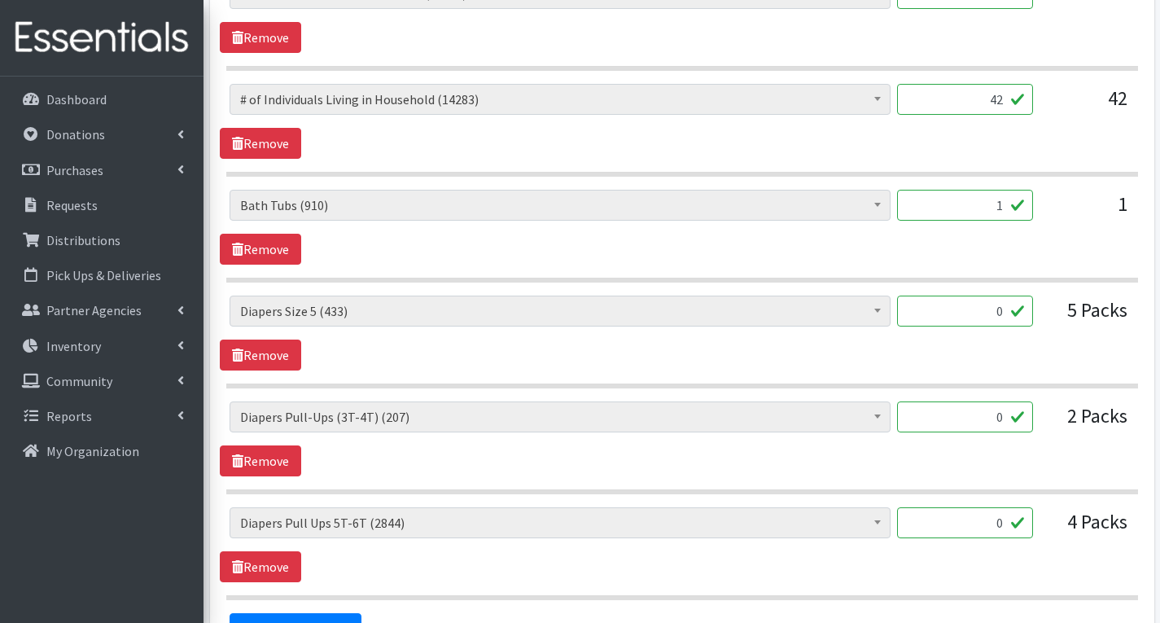
click at [1006, 311] on input "0" at bounding box center [965, 311] width 136 height 31
type input "143"
click at [1006, 423] on input "0" at bounding box center [965, 416] width 136 height 31
click at [1006, 518] on input "0" at bounding box center [965, 522] width 136 height 31
type input "40"
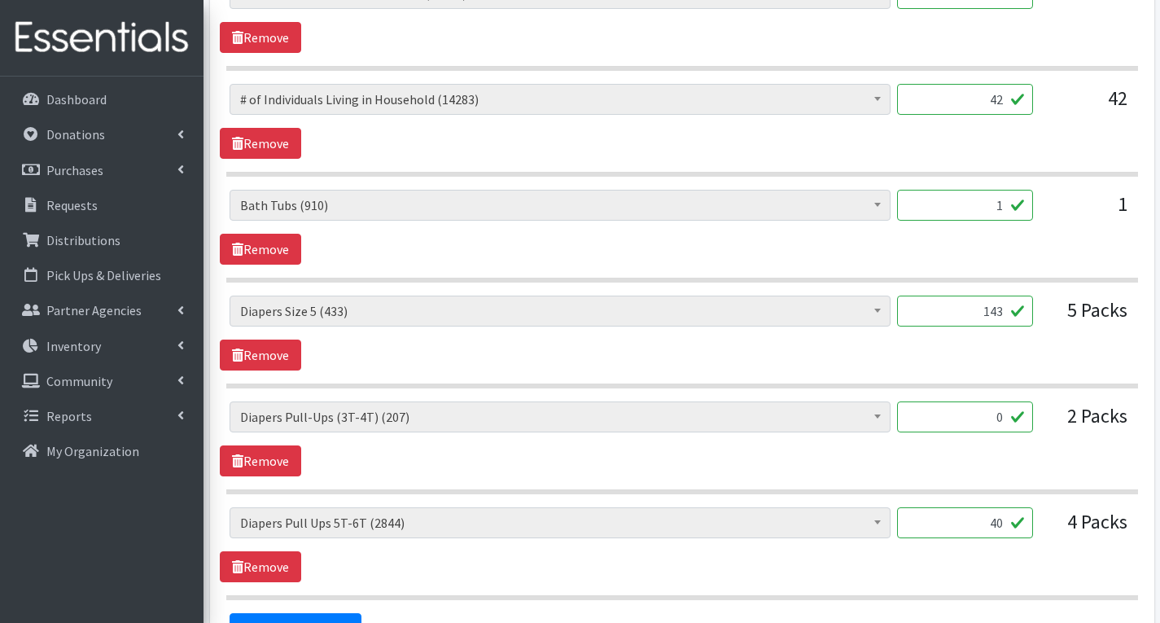
click at [1008, 419] on input "0" at bounding box center [965, 416] width 136 height 31
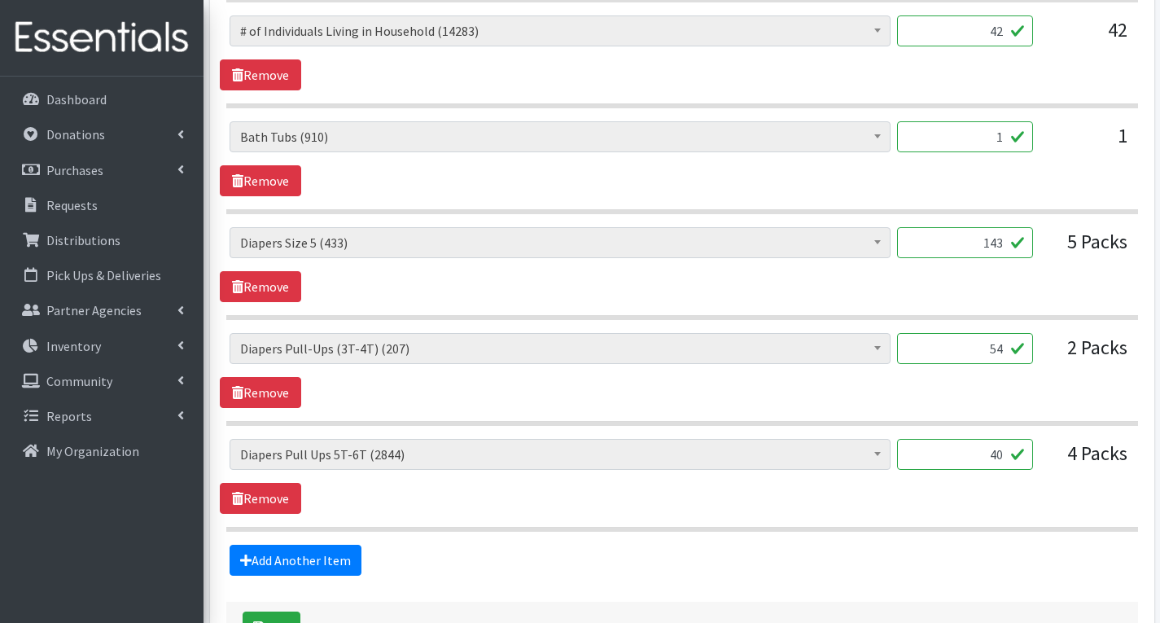
scroll to position [1898, 0]
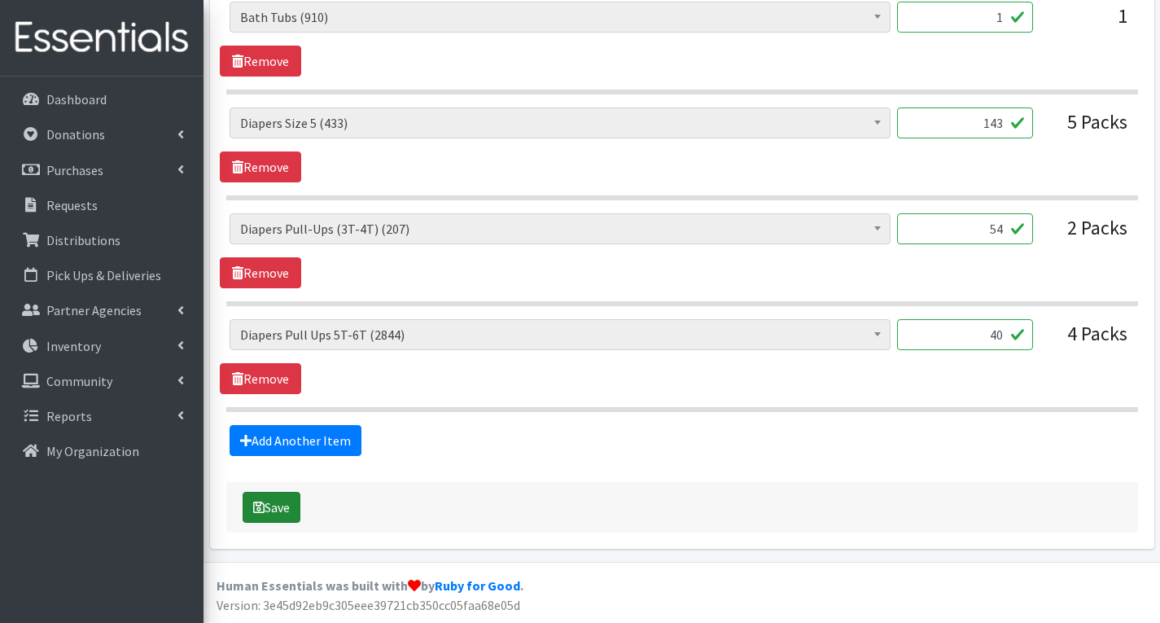
type input "54"
click at [278, 506] on button "Save" at bounding box center [272, 507] width 58 height 31
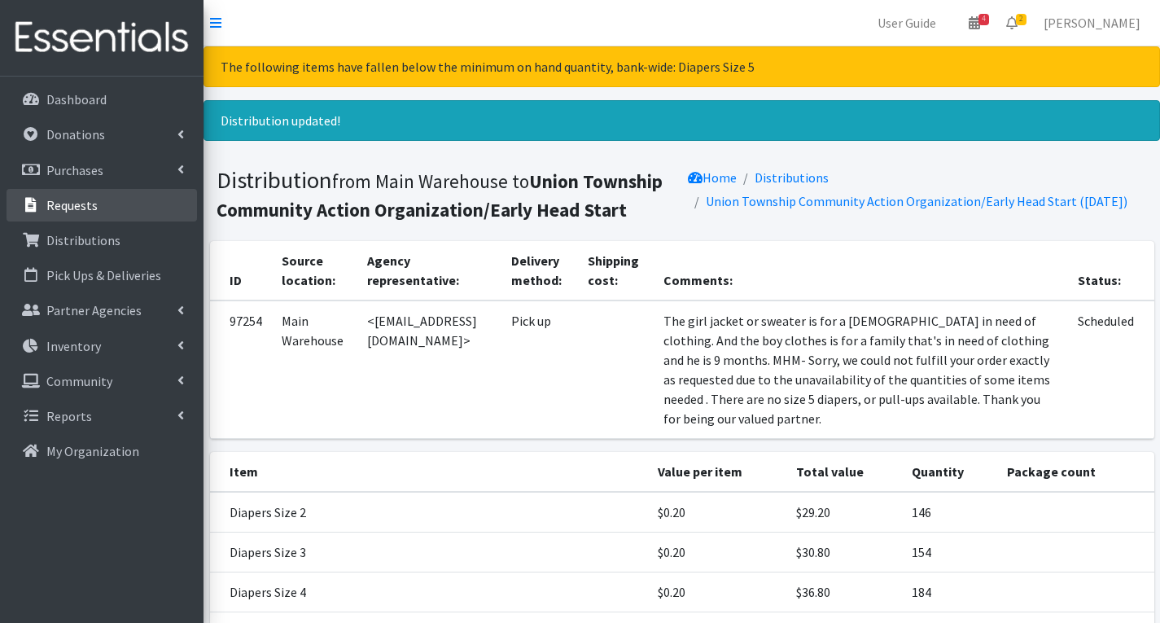
click at [88, 200] on p "Requests" at bounding box center [71, 205] width 51 height 16
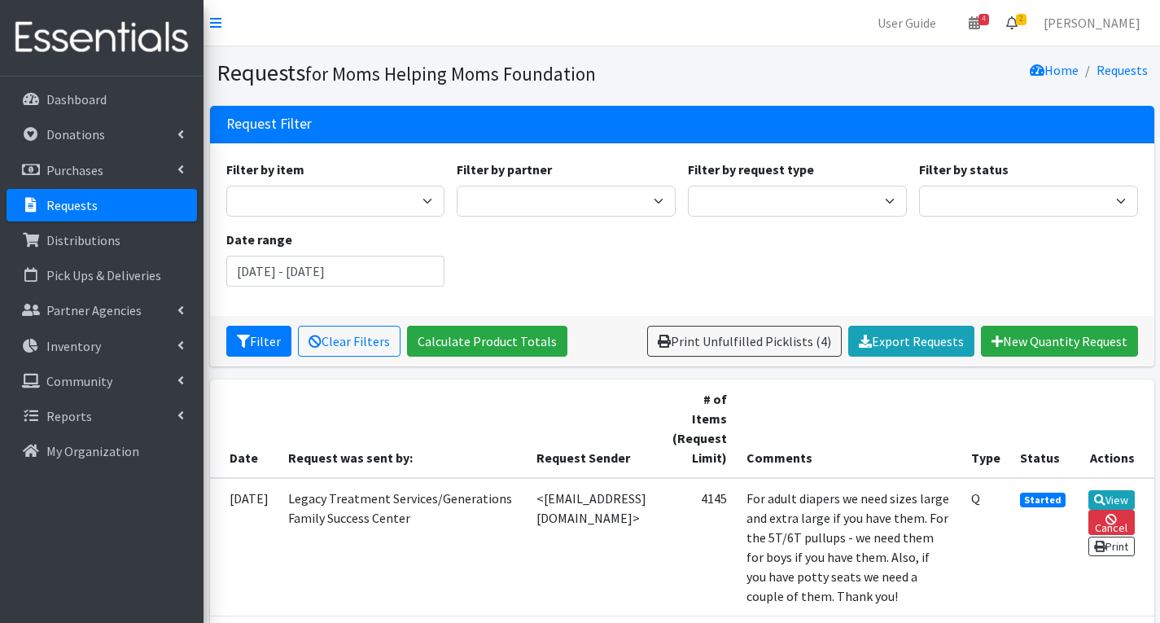
click at [1031, 16] on link "2" at bounding box center [1011, 23] width 37 height 33
click at [913, 55] on link "2 Requests" at bounding box center [915, 58] width 230 height 33
click at [1027, 17] on span "2" at bounding box center [1021, 19] width 11 height 11
click at [937, 62] on link "2 Requests" at bounding box center [915, 58] width 230 height 33
click at [1027, 17] on span "2" at bounding box center [1021, 19] width 11 height 11
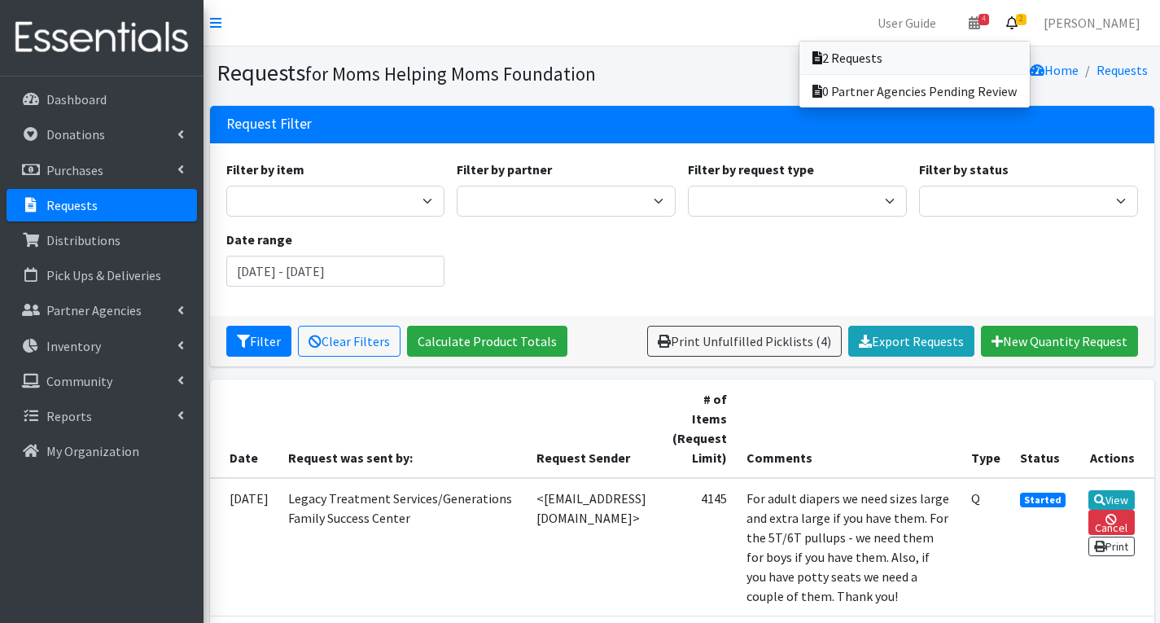
click at [899, 59] on link "2 Requests" at bounding box center [915, 58] width 230 height 33
click at [1027, 15] on span "2" at bounding box center [1021, 19] width 11 height 11
click at [929, 56] on link "2 Requests" at bounding box center [915, 58] width 230 height 33
